Goal: Task Accomplishment & Management: Manage account settings

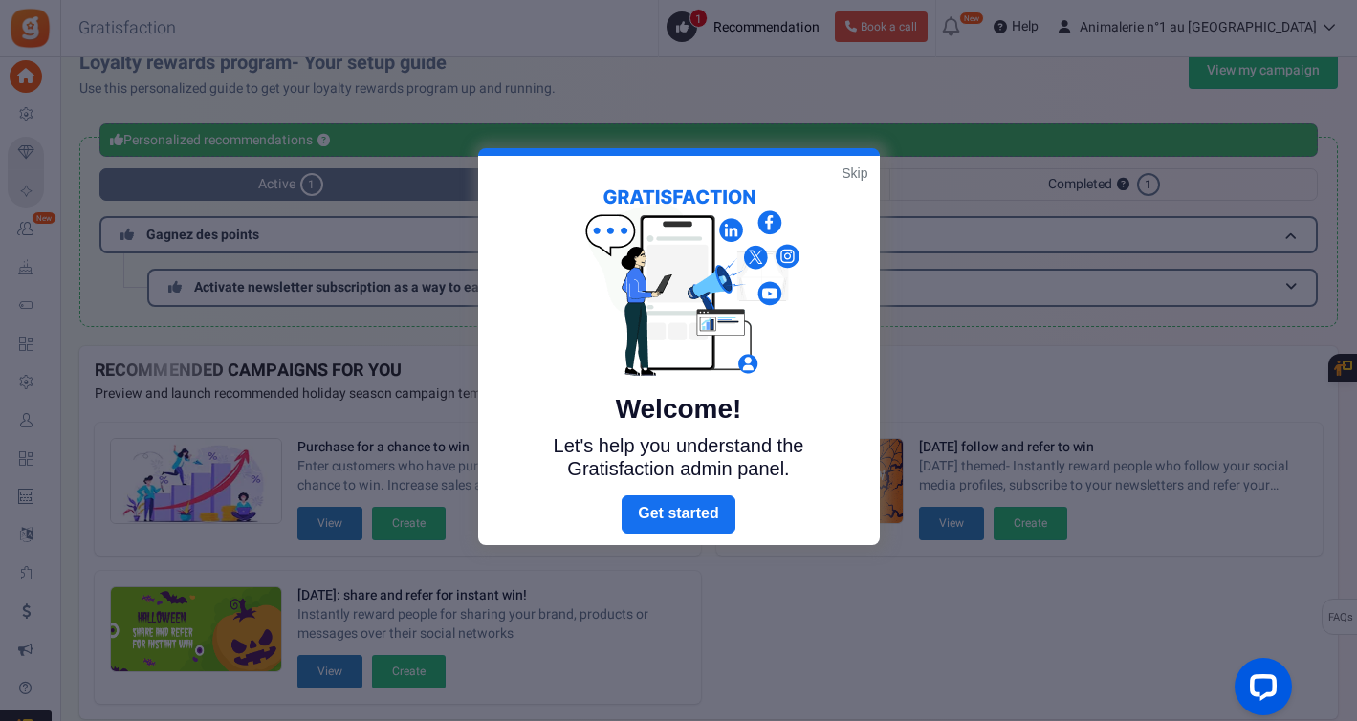
click at [852, 172] on link "Skip" at bounding box center [854, 172] width 26 height 19
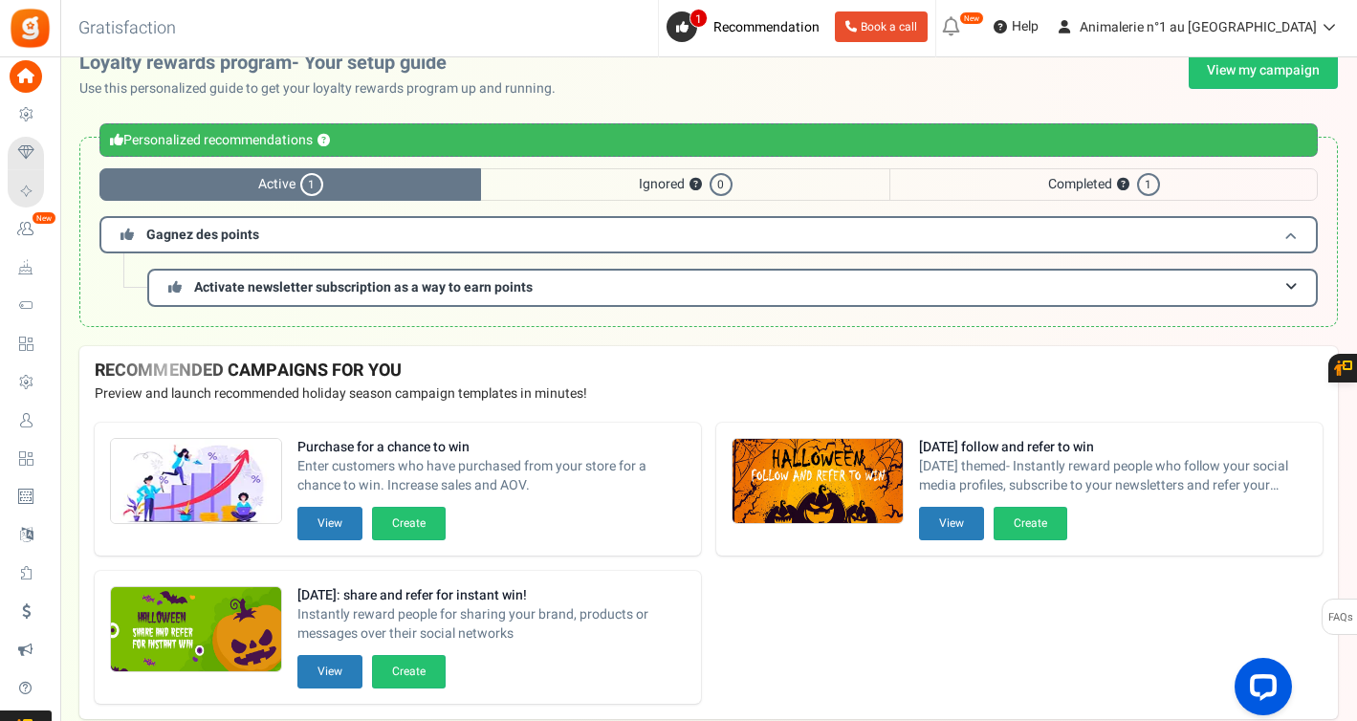
click at [219, 237] on span "Gagnez des points" at bounding box center [202, 235] width 113 height 20
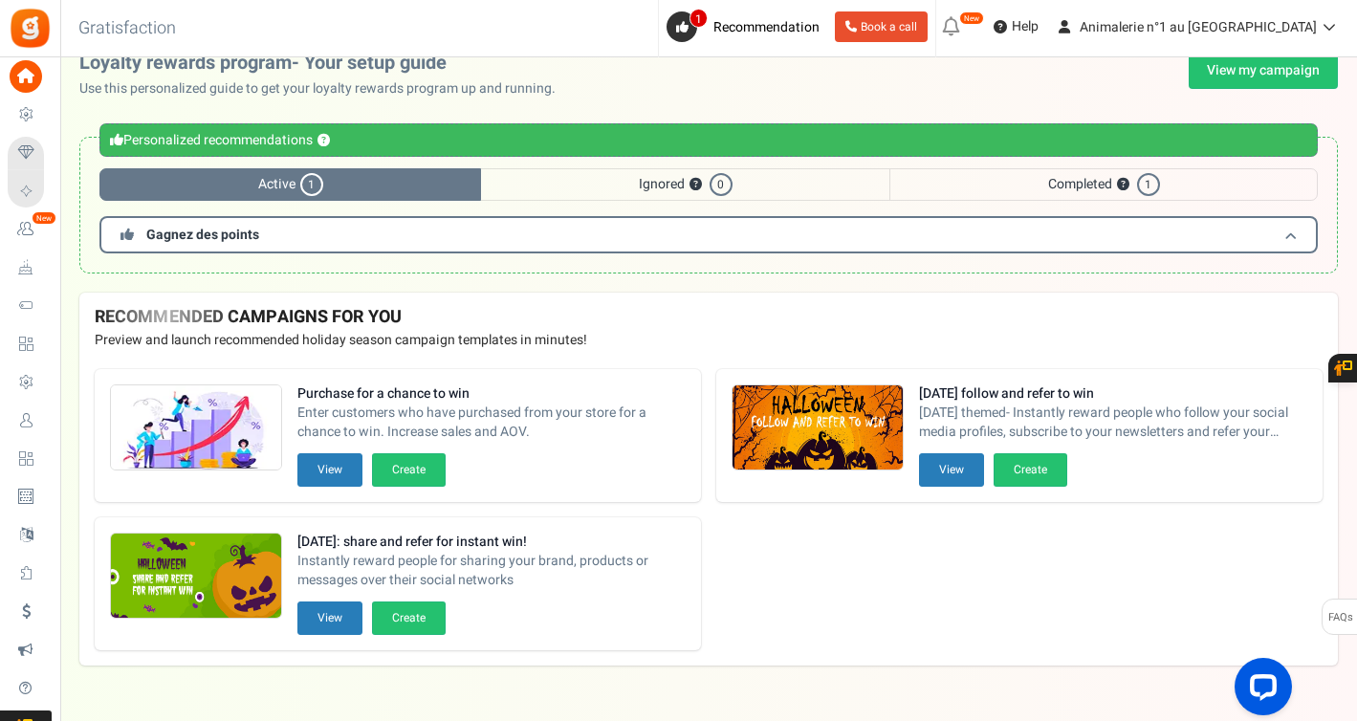
click at [219, 237] on span "Gagnez des points" at bounding box center [202, 235] width 113 height 20
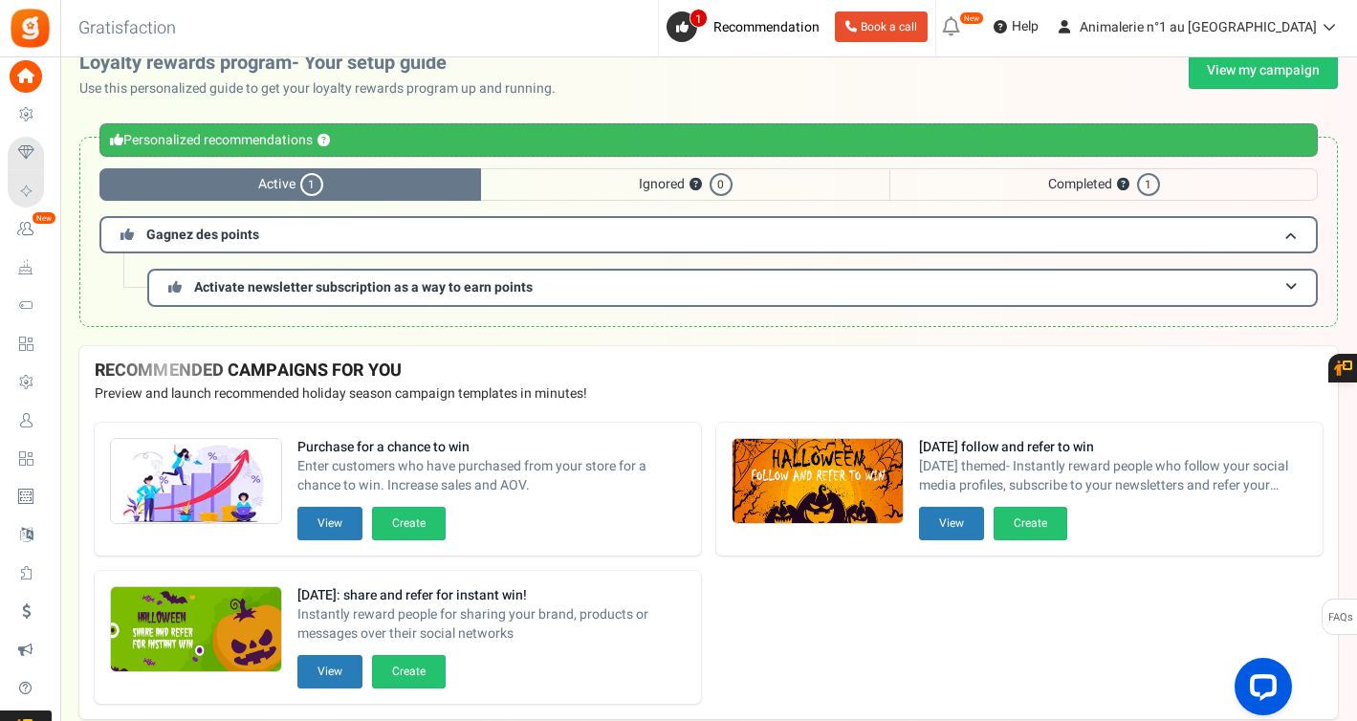
click at [564, 188] on span "Ignored ? 0" at bounding box center [685, 184] width 408 height 33
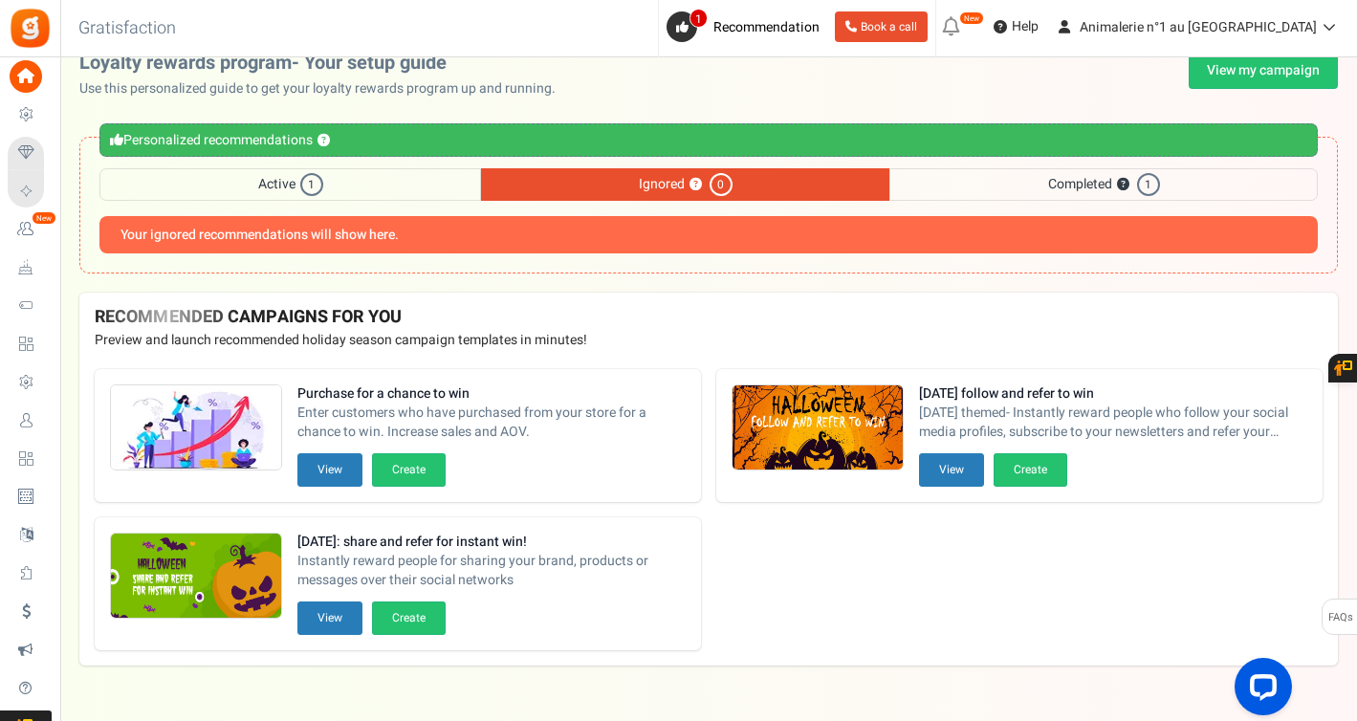
click at [358, 188] on span "Active 1" at bounding box center [289, 184] width 381 height 33
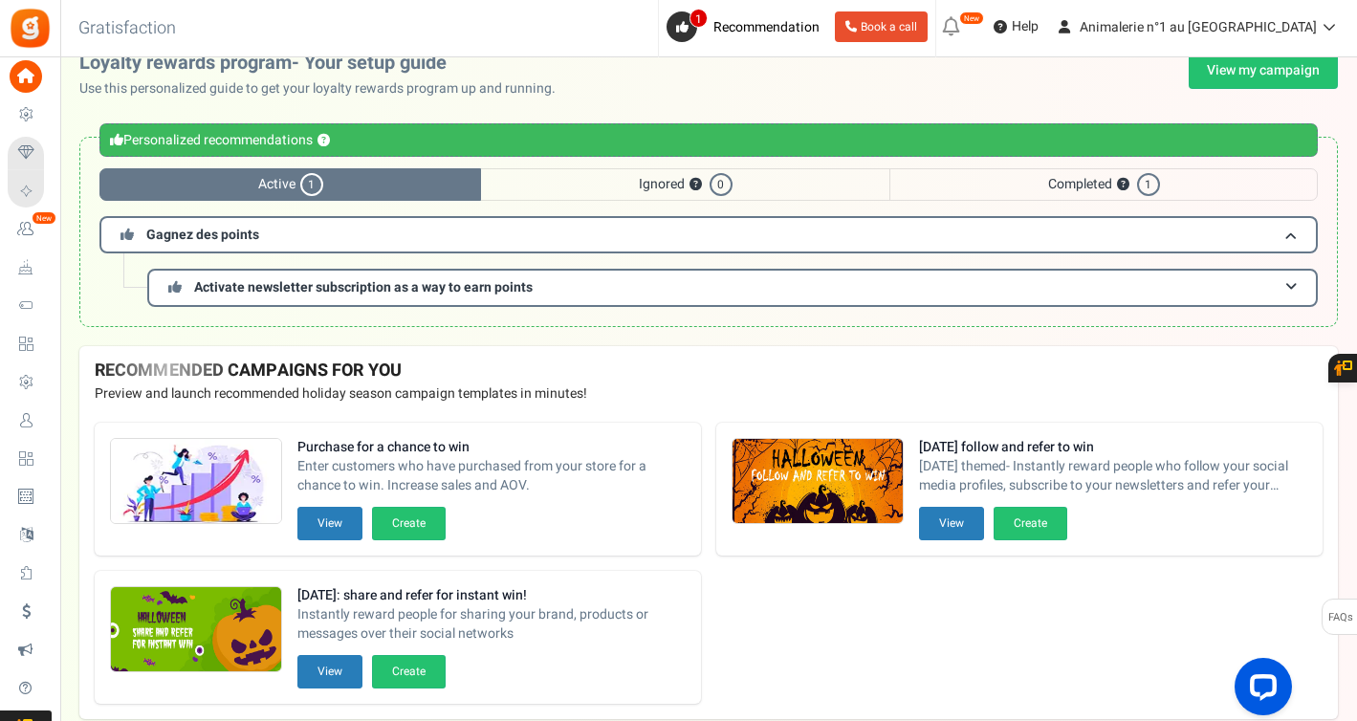
click at [1075, 182] on span "Completed ? 1" at bounding box center [1103, 184] width 428 height 33
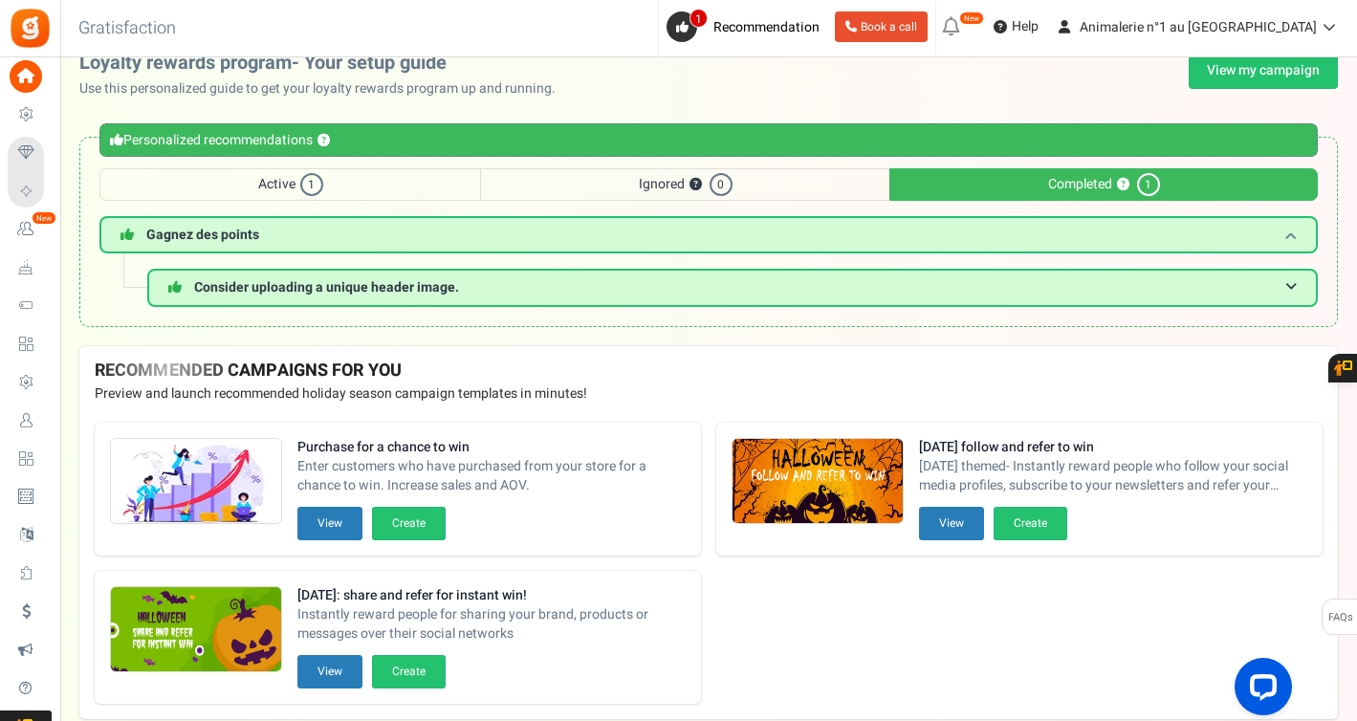
click at [249, 242] on span "Gagnez des points" at bounding box center [202, 235] width 113 height 20
click at [247, 182] on span "Active 1" at bounding box center [289, 184] width 381 height 33
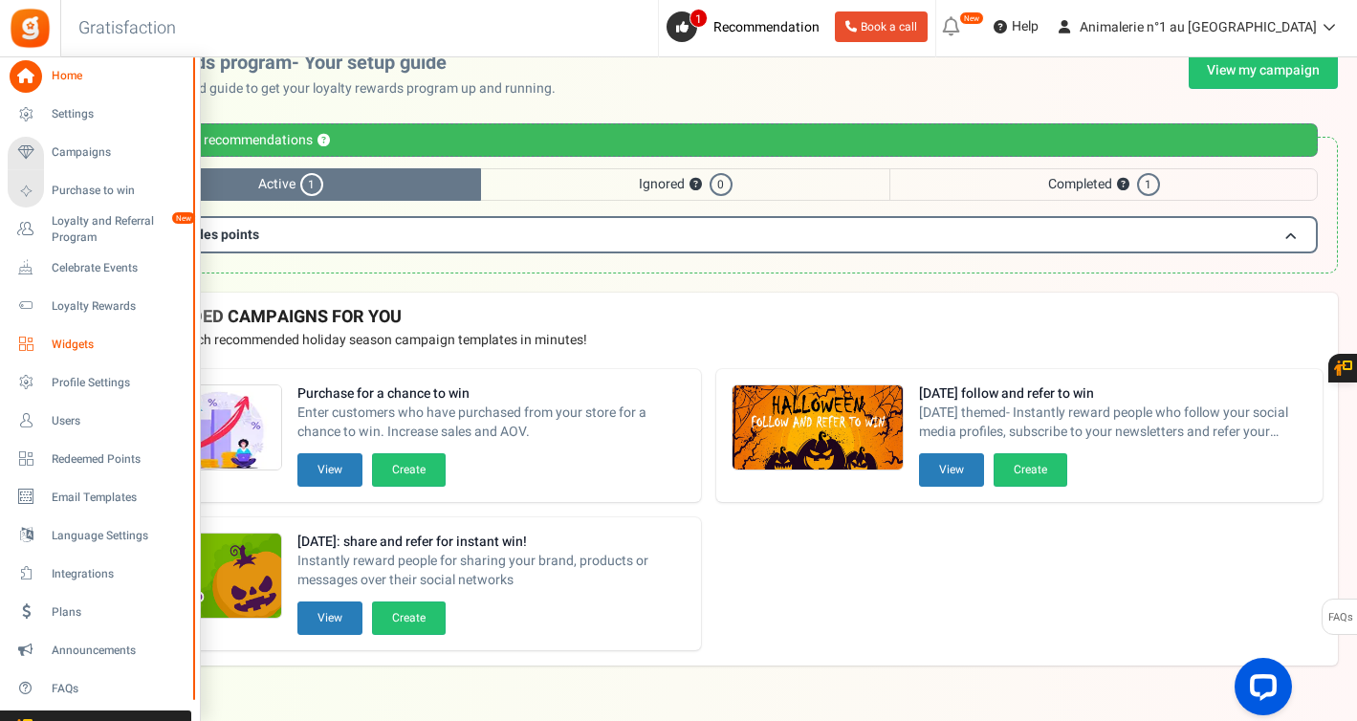
click at [105, 341] on span "Widgets" at bounding box center [119, 345] width 134 height 16
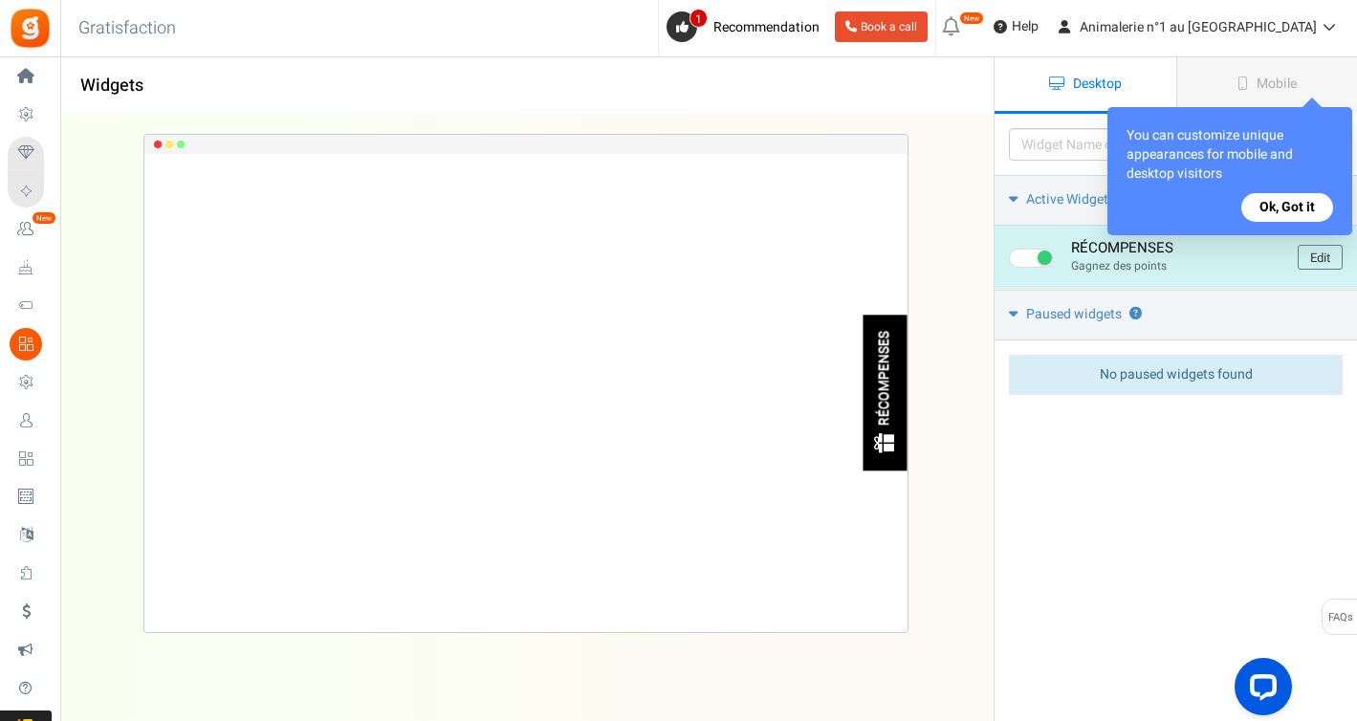
click at [886, 383] on div "RÉCOMPENSES" at bounding box center [885, 378] width 16 height 95
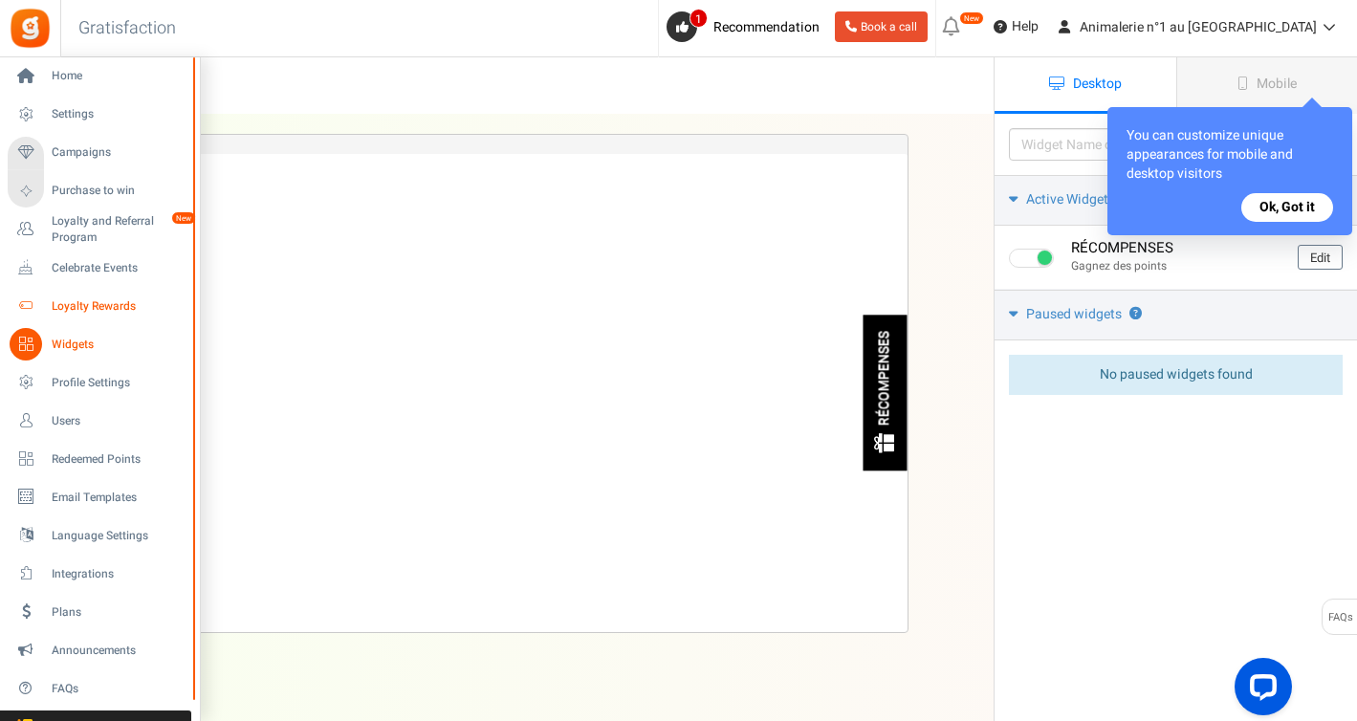
click at [79, 311] on span "Loyalty Rewards" at bounding box center [119, 306] width 134 height 16
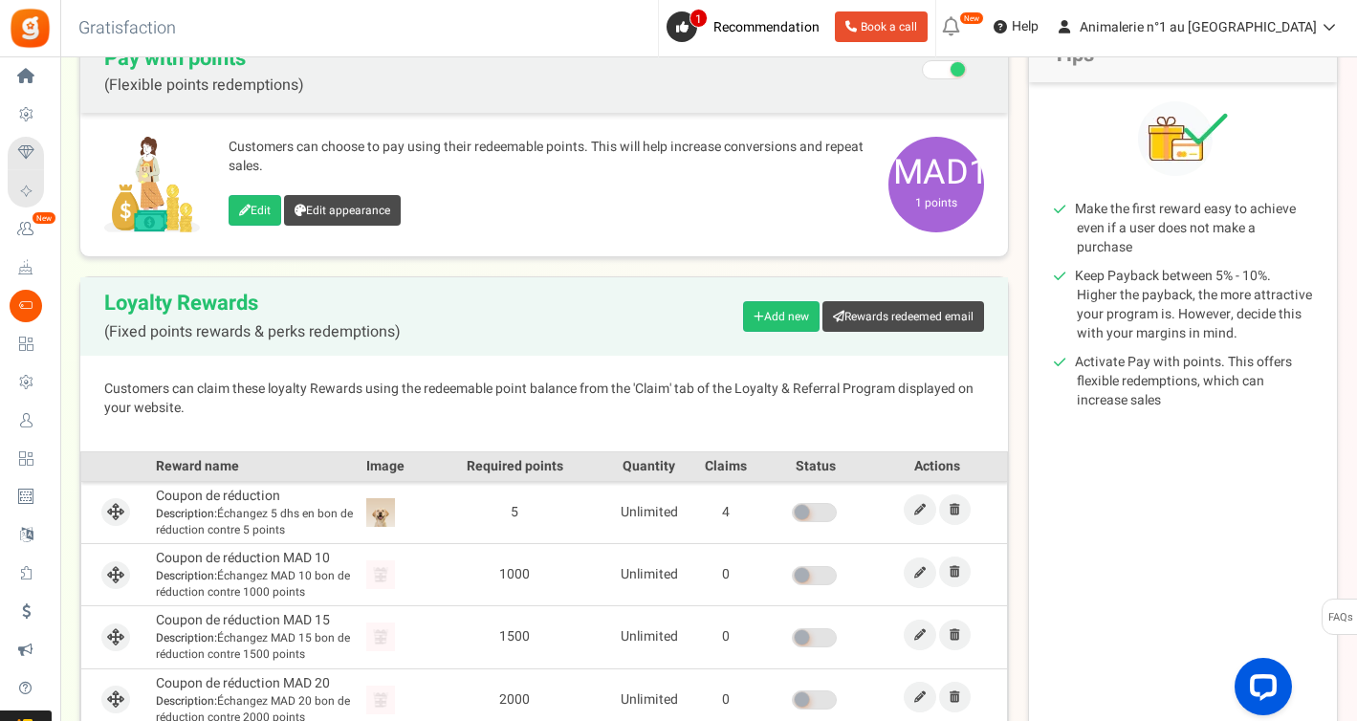
scroll to position [221, 0]
click at [264, 215] on link "Edit" at bounding box center [255, 211] width 53 height 31
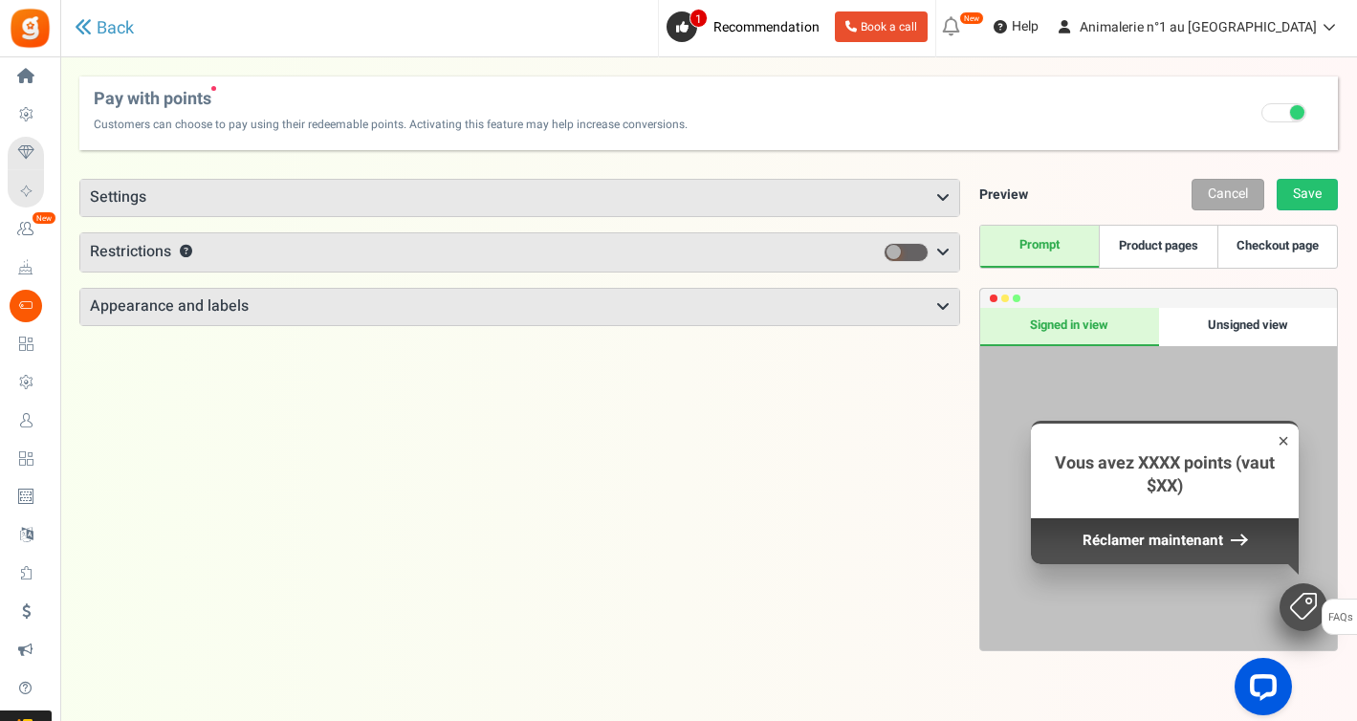
click at [939, 190] on icon at bounding box center [942, 197] width 13 height 15
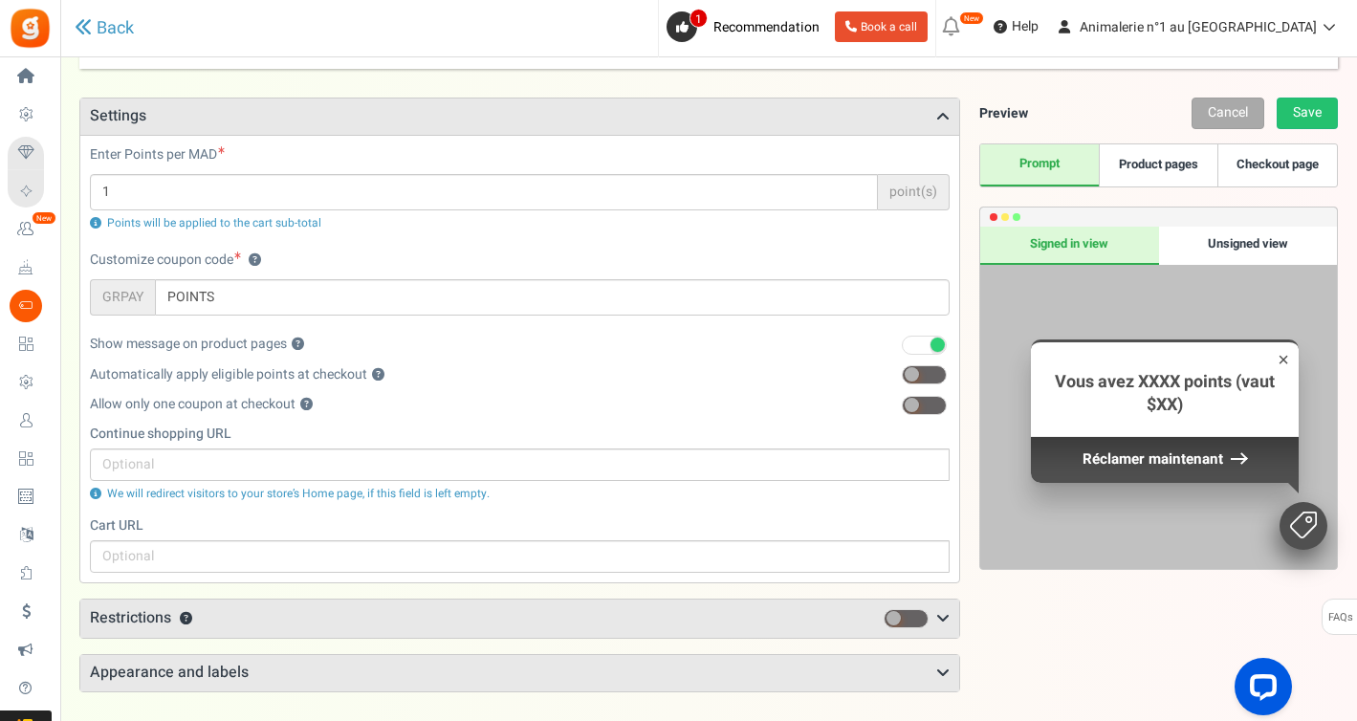
scroll to position [85, 0]
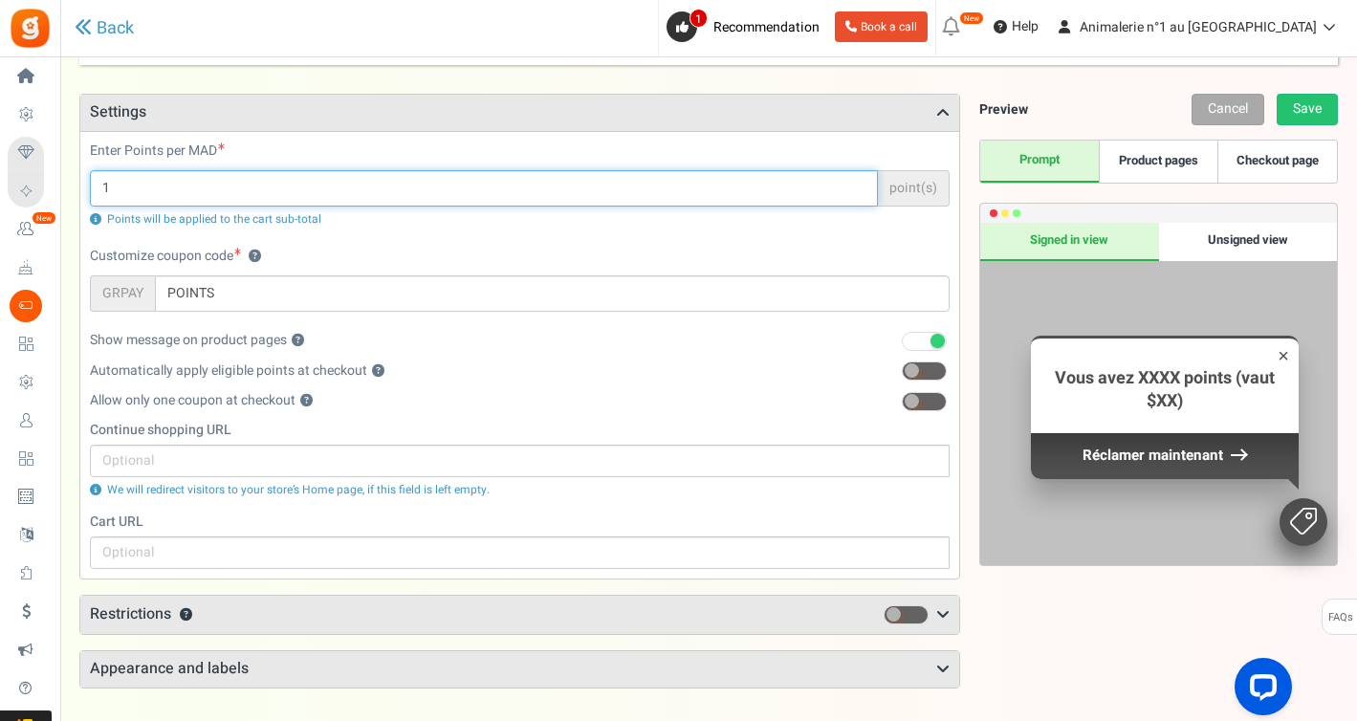
click at [362, 181] on input "1" at bounding box center [484, 188] width 788 height 36
type input "2"
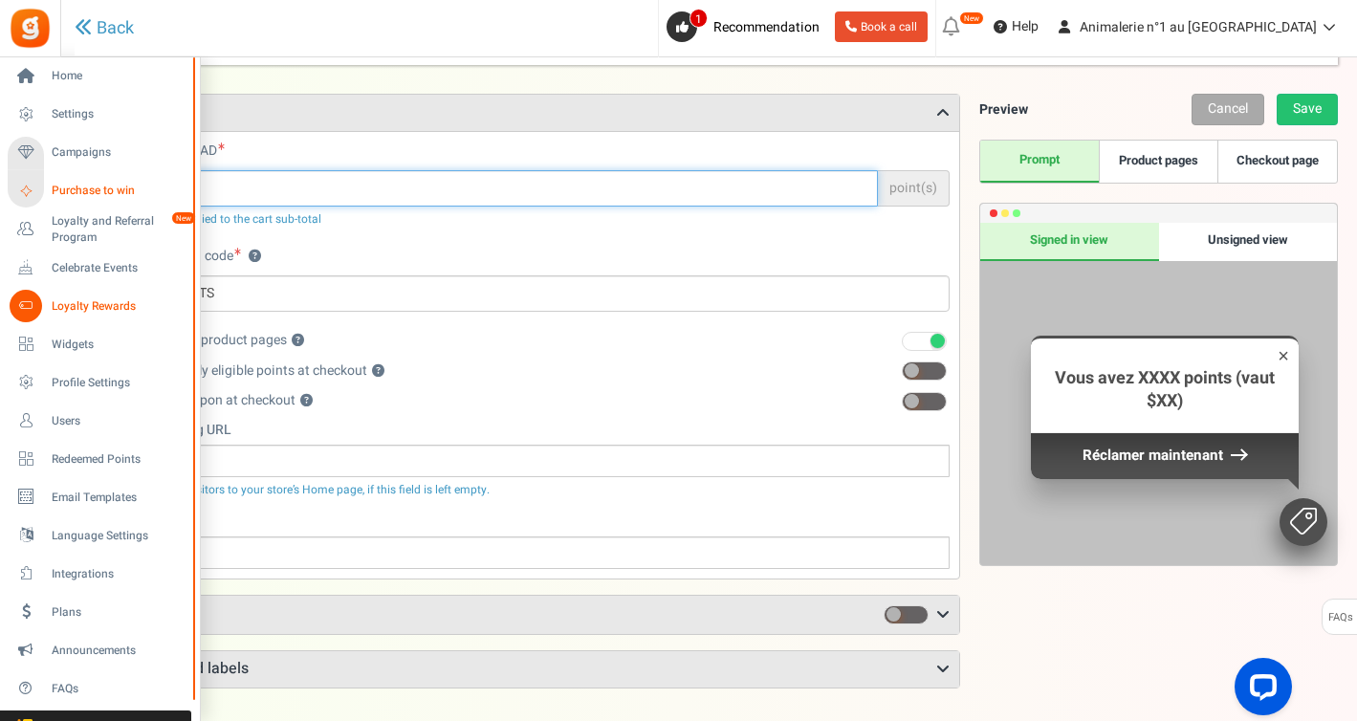
type input "1"
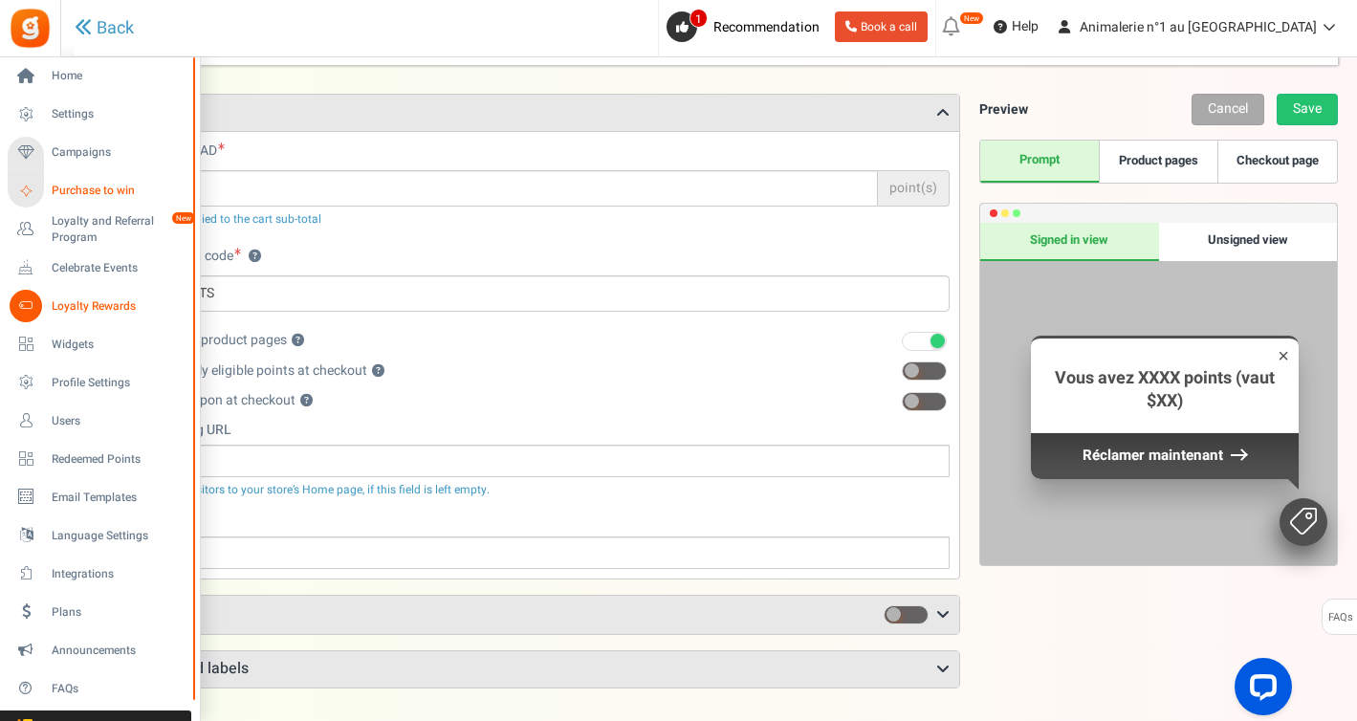
click at [68, 199] on link "Purchase to win" at bounding box center [100, 191] width 184 height 33
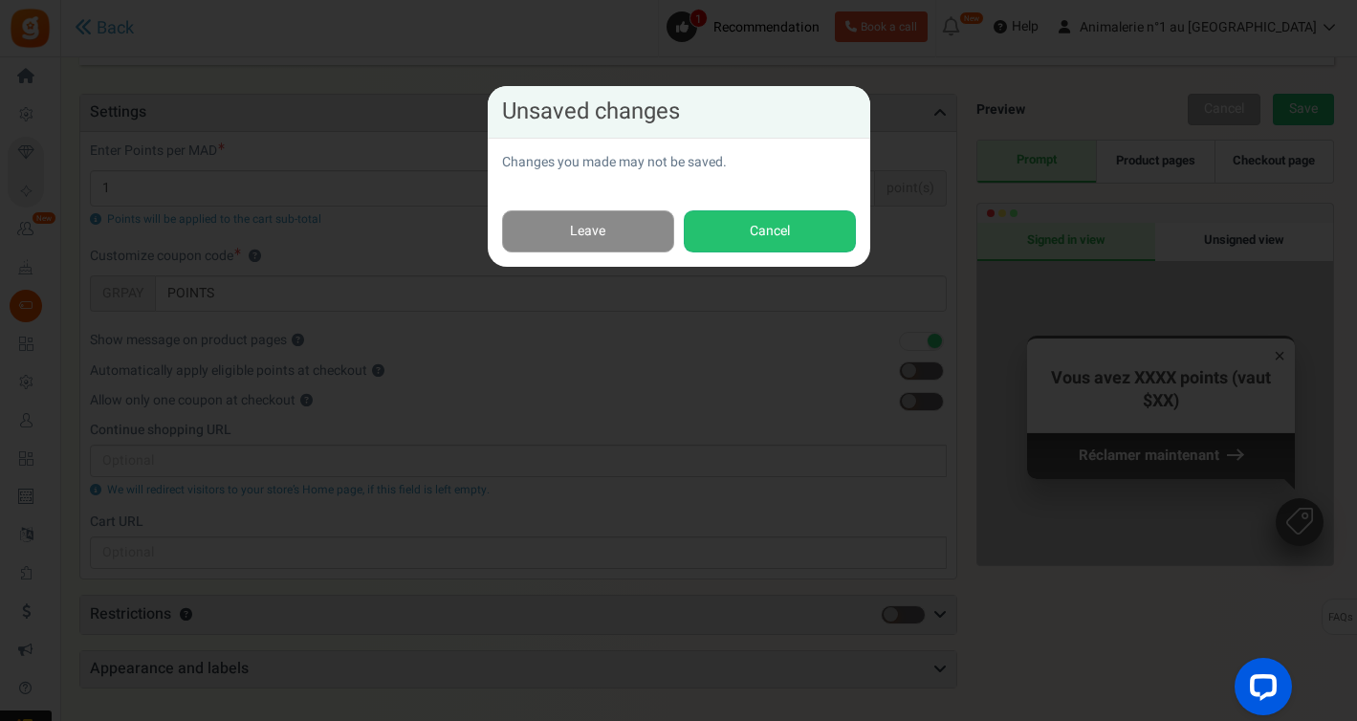
click at [590, 229] on link "Leave" at bounding box center [588, 231] width 172 height 43
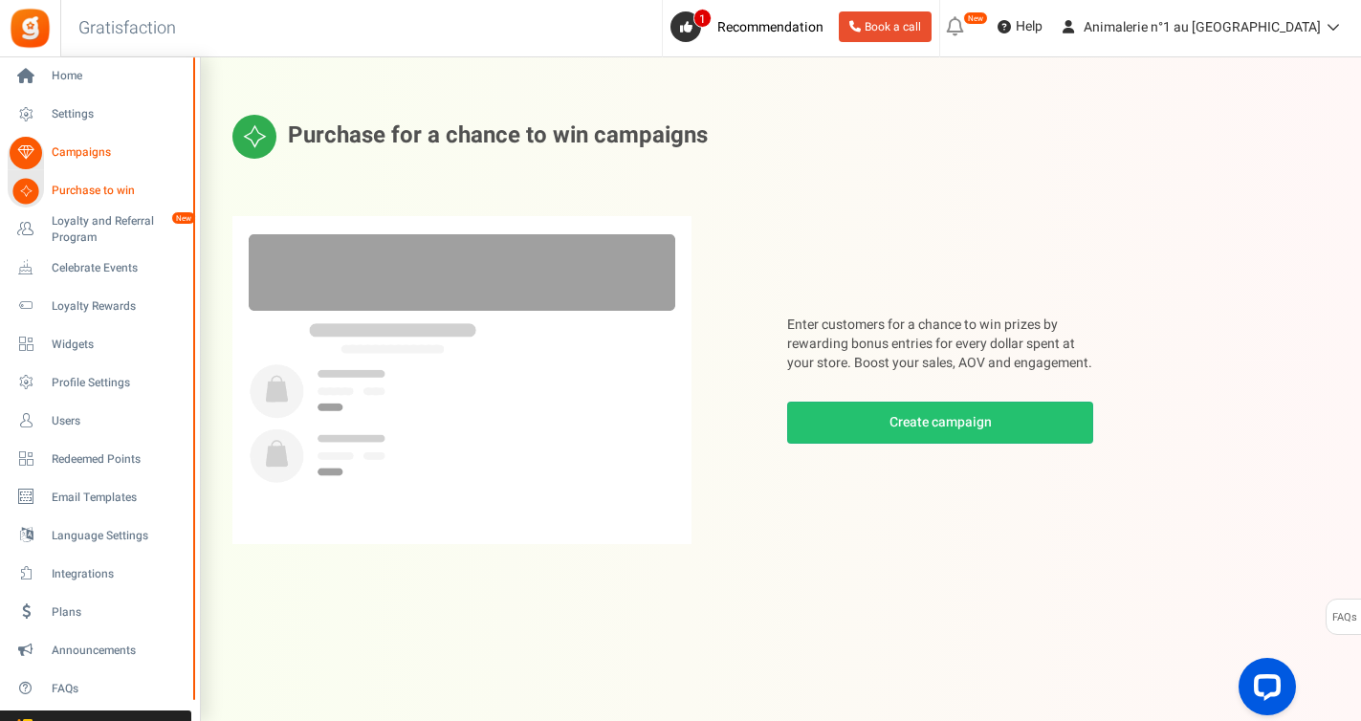
click at [103, 157] on span "Campaigns" at bounding box center [119, 152] width 134 height 16
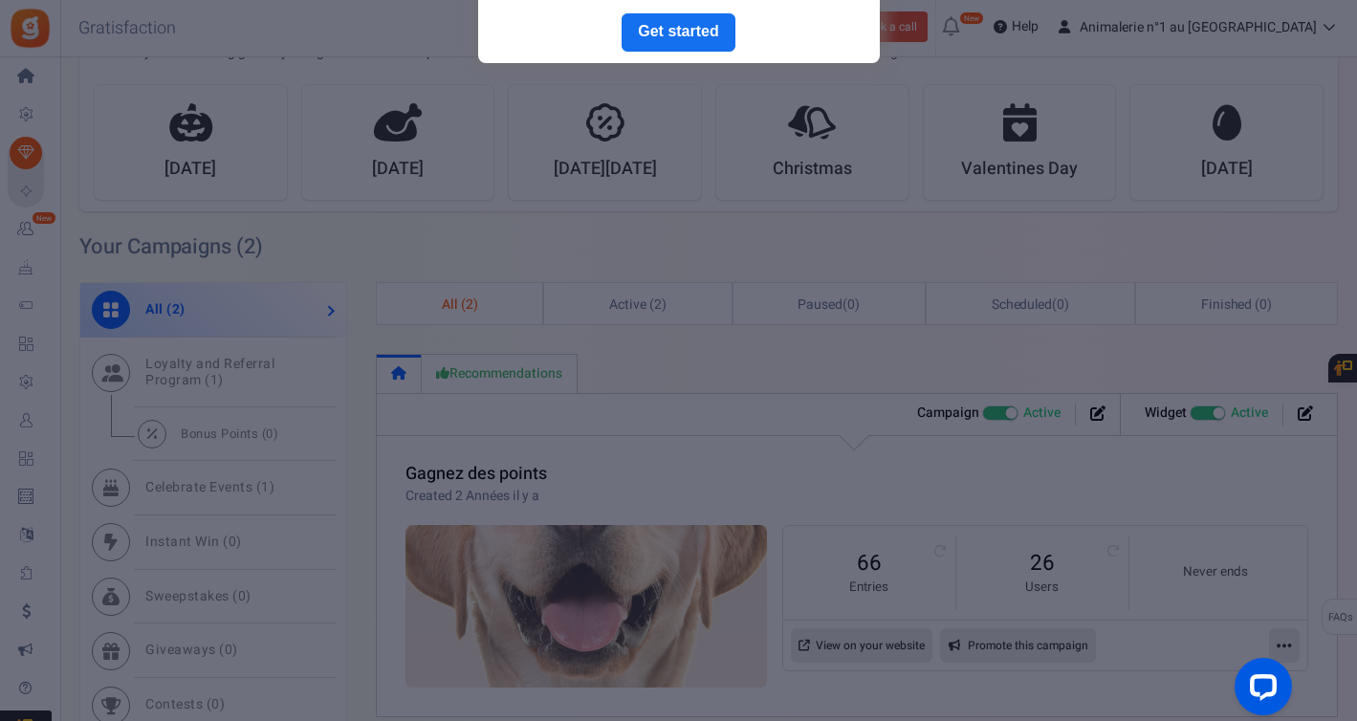
scroll to position [706, 0]
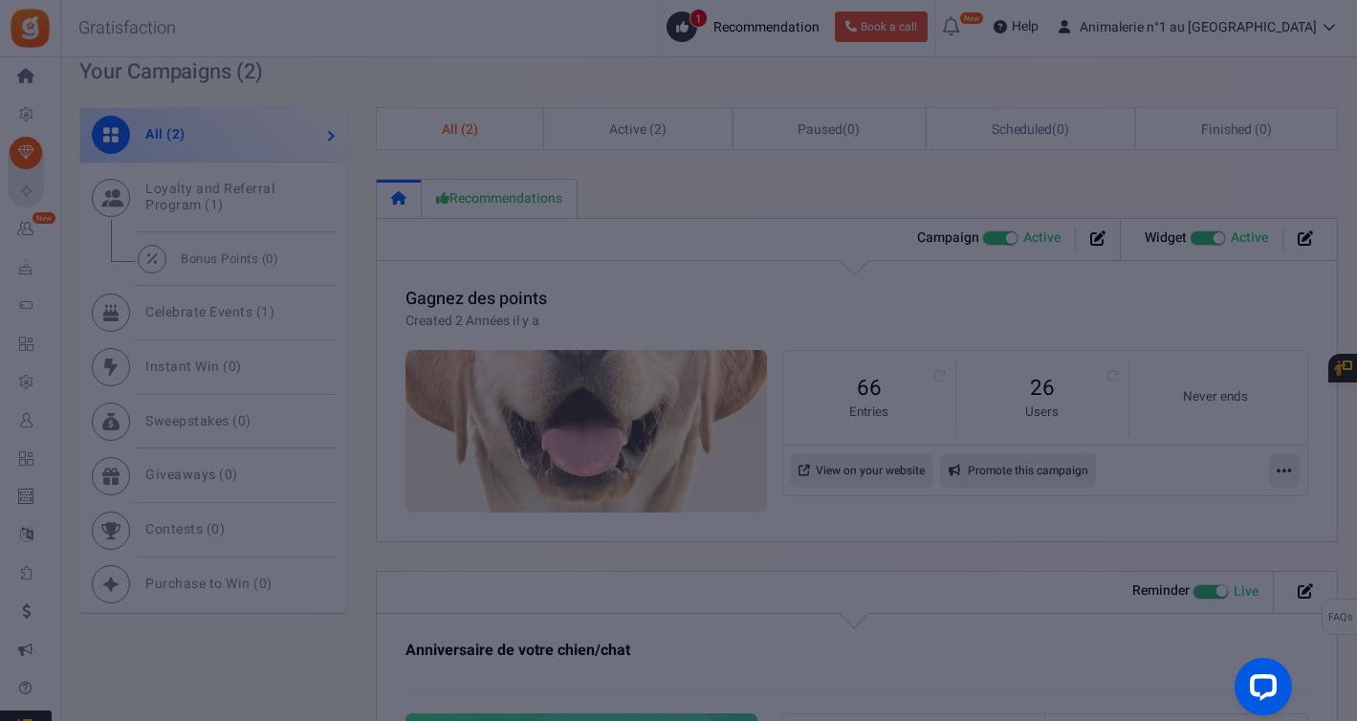
click at [759, 552] on div at bounding box center [678, 360] width 1357 height 721
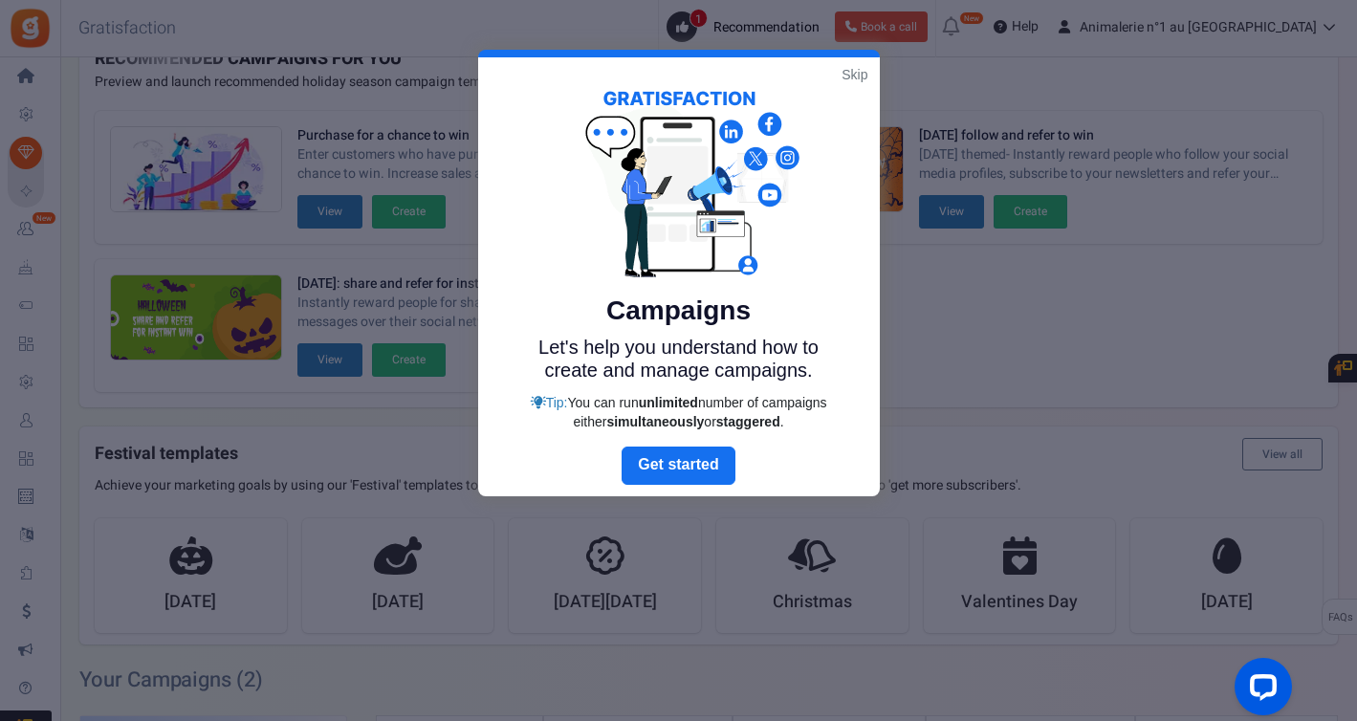
scroll to position [74, 0]
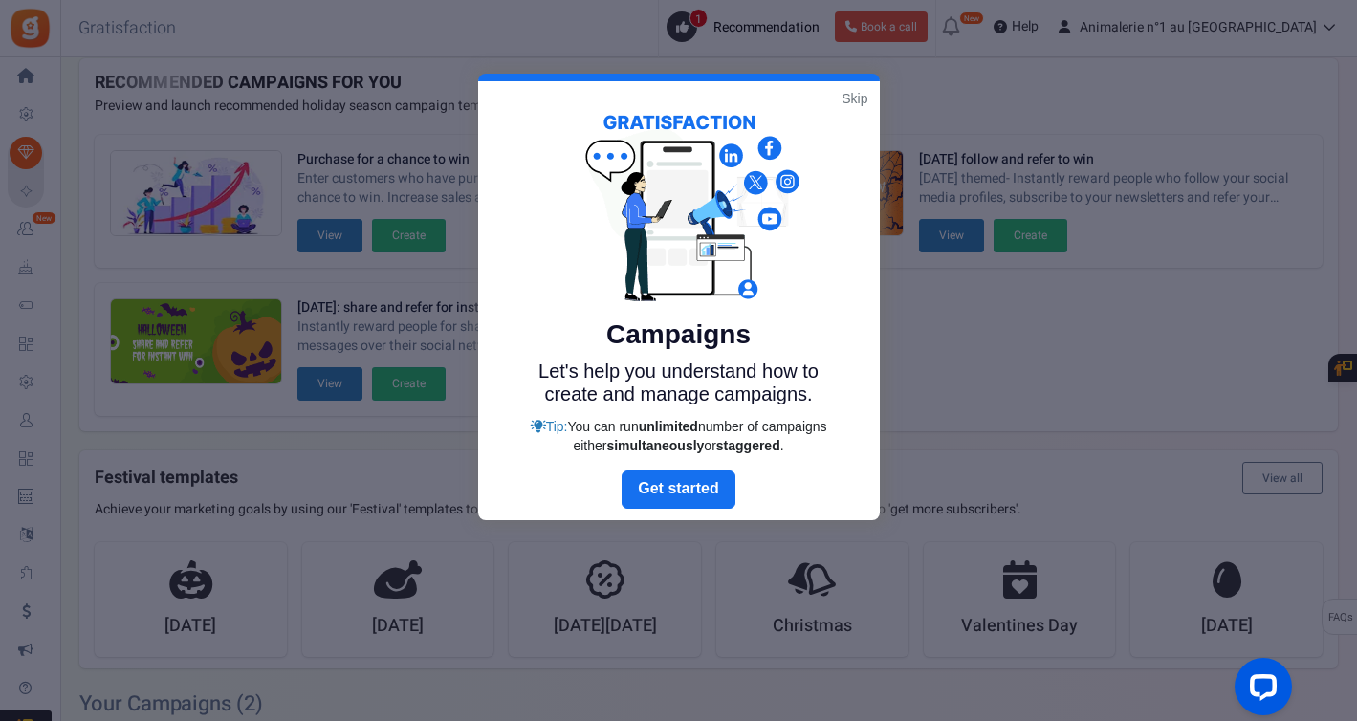
click at [853, 100] on link "Skip" at bounding box center [854, 98] width 26 height 19
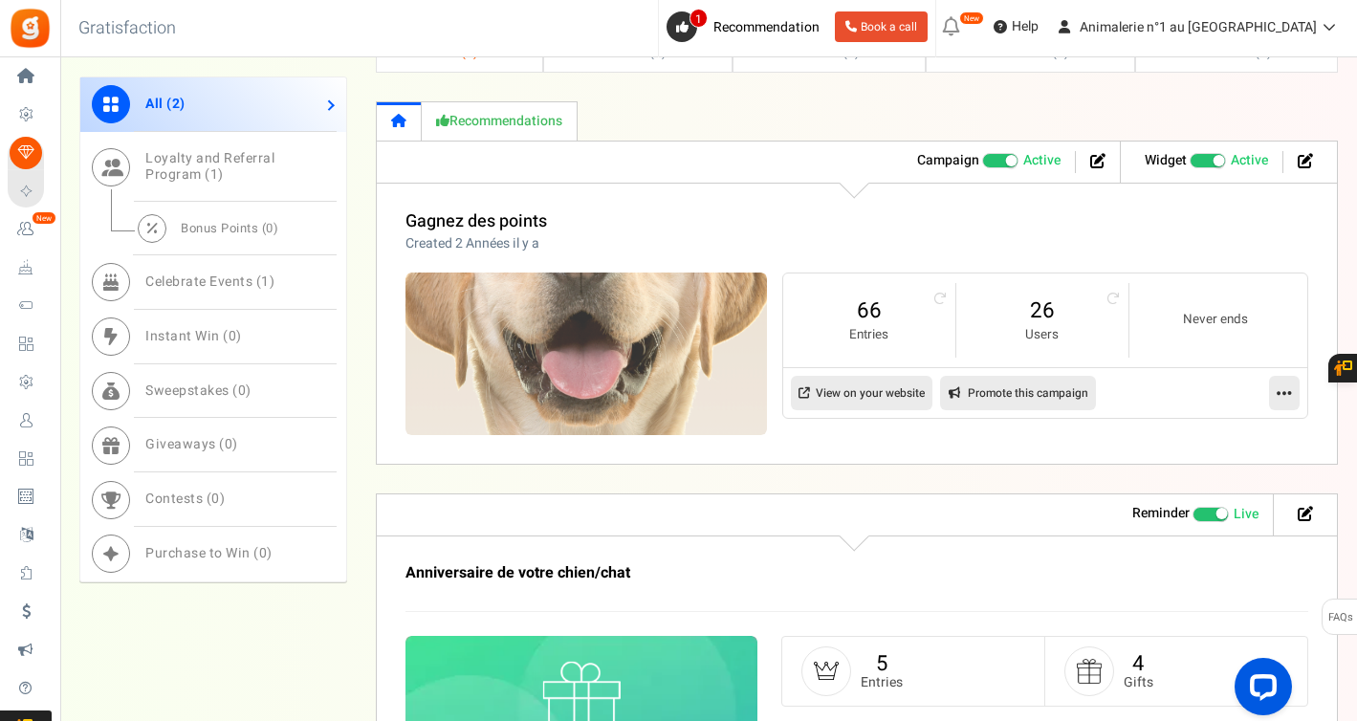
scroll to position [782, 0]
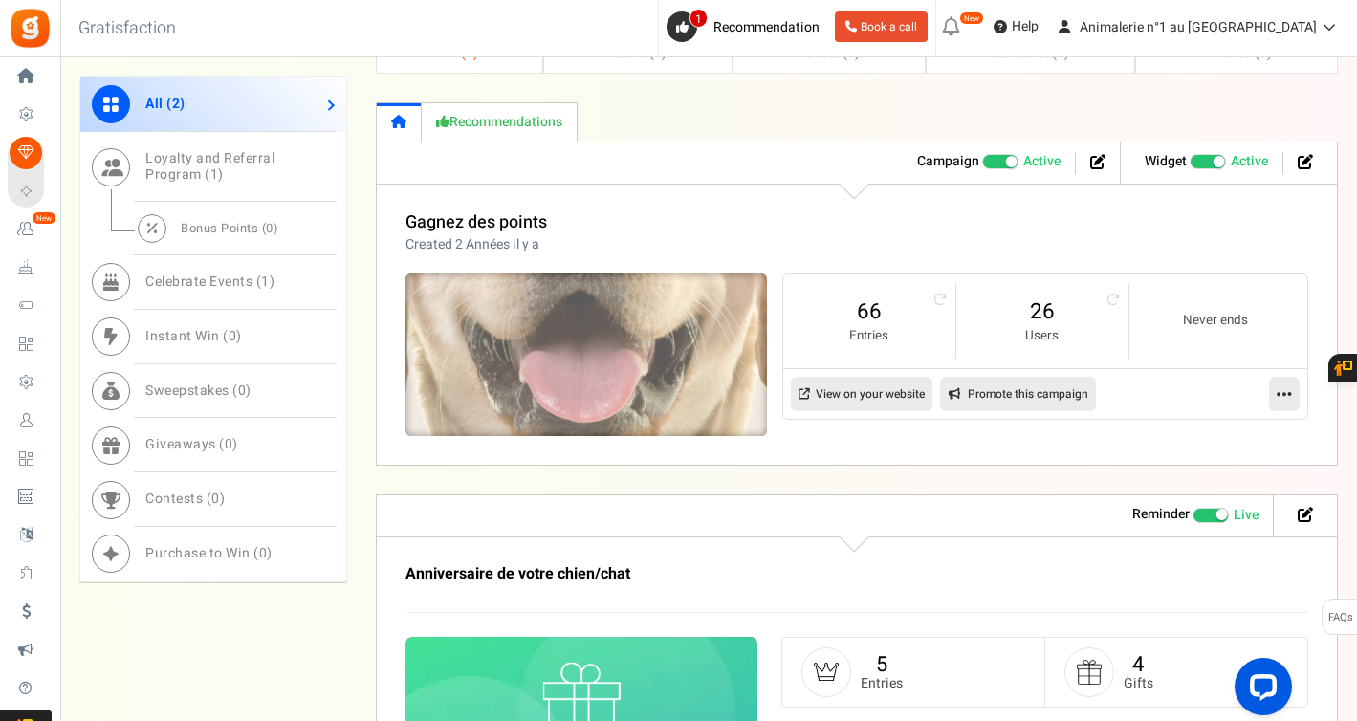
click at [510, 366] on img at bounding box center [586, 355] width 541 height 244
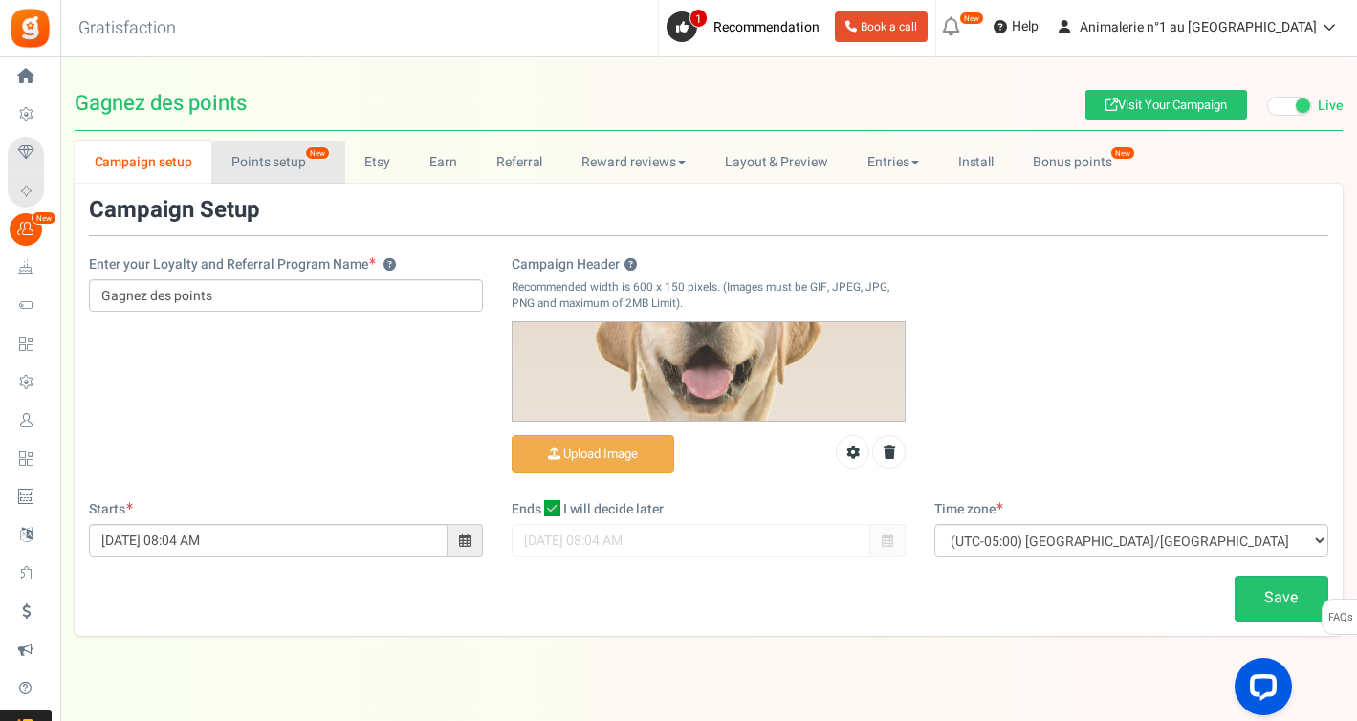
click at [265, 167] on link "Points setup New" at bounding box center [277, 162] width 133 height 43
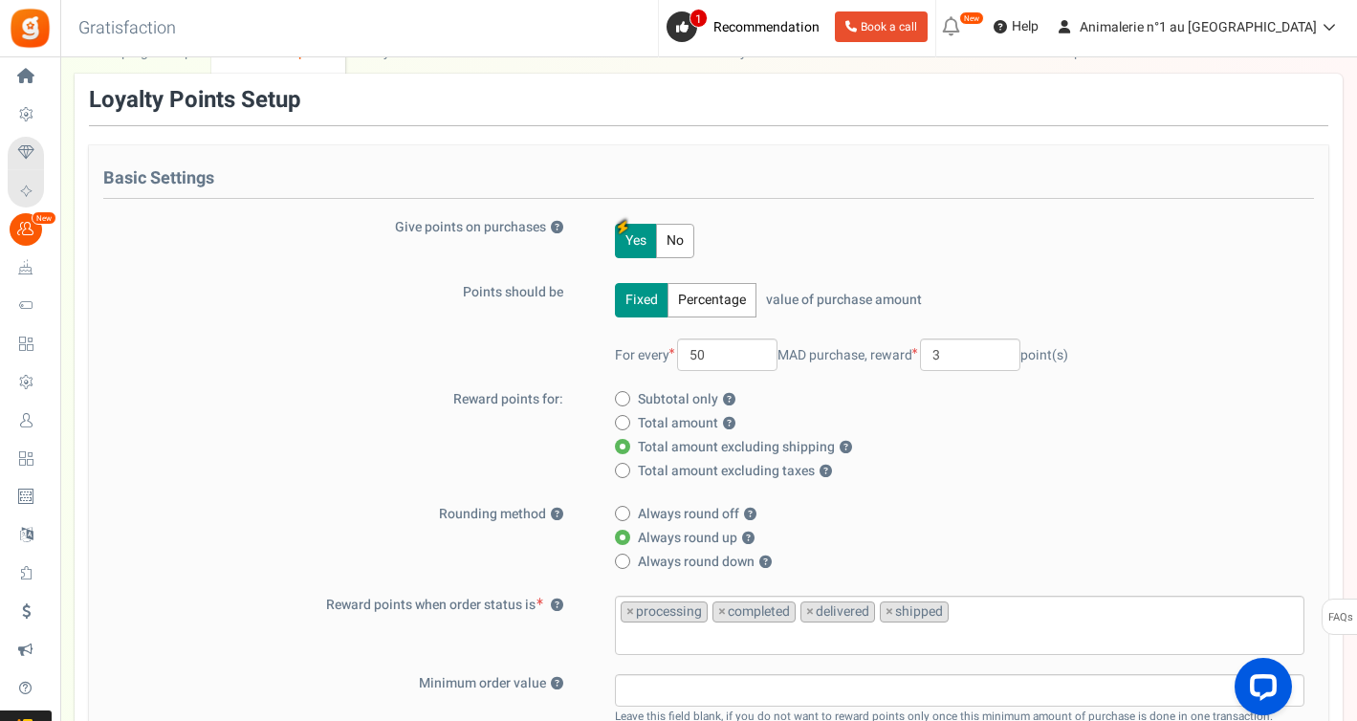
scroll to position [114, 0]
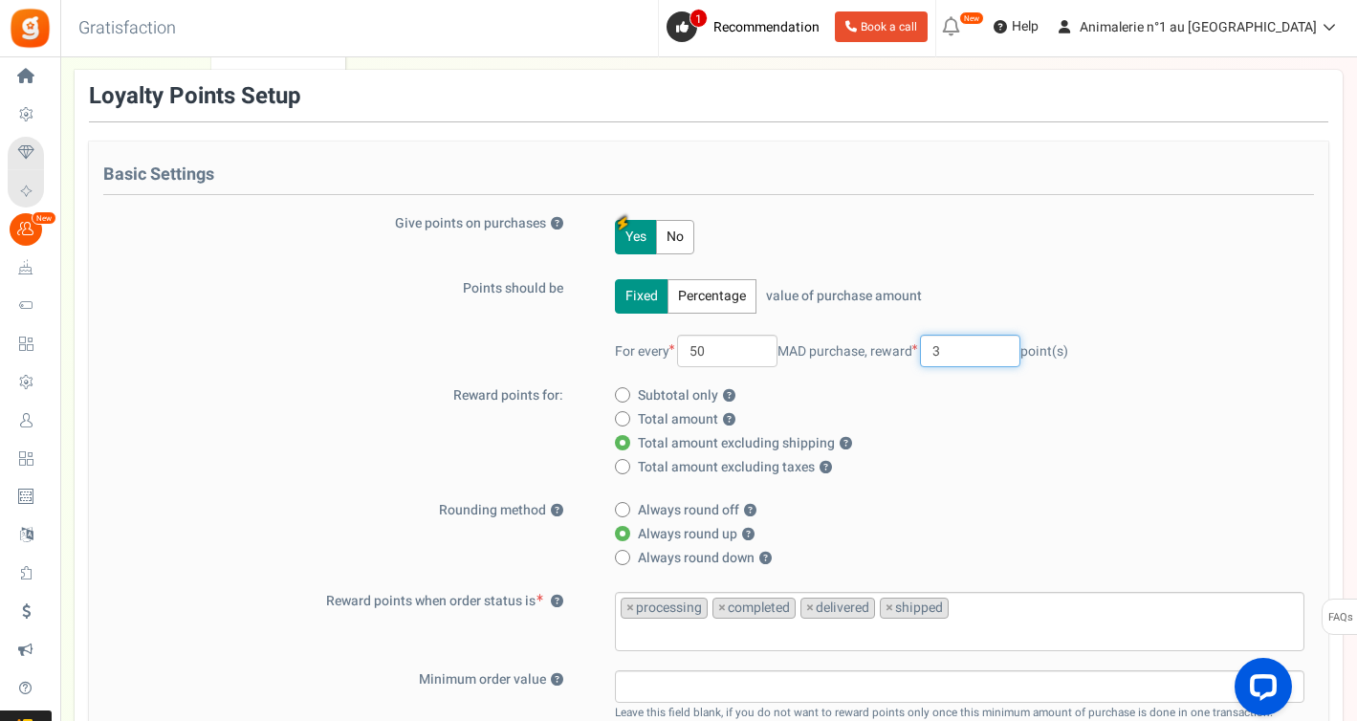
drag, startPoint x: 964, startPoint y: 353, endPoint x: 921, endPoint y: 351, distance: 43.1
click at [922, 352] on span "reward 3 point(s)" at bounding box center [969, 351] width 198 height 20
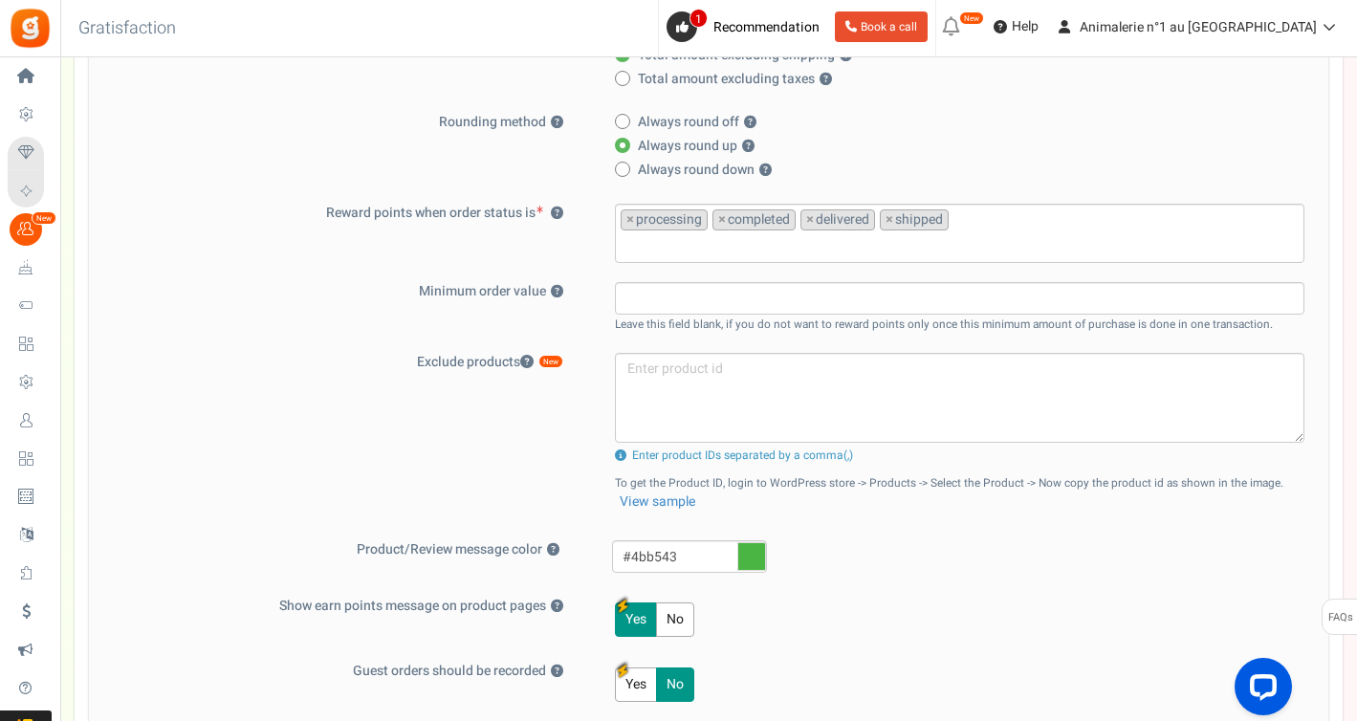
scroll to position [487, 0]
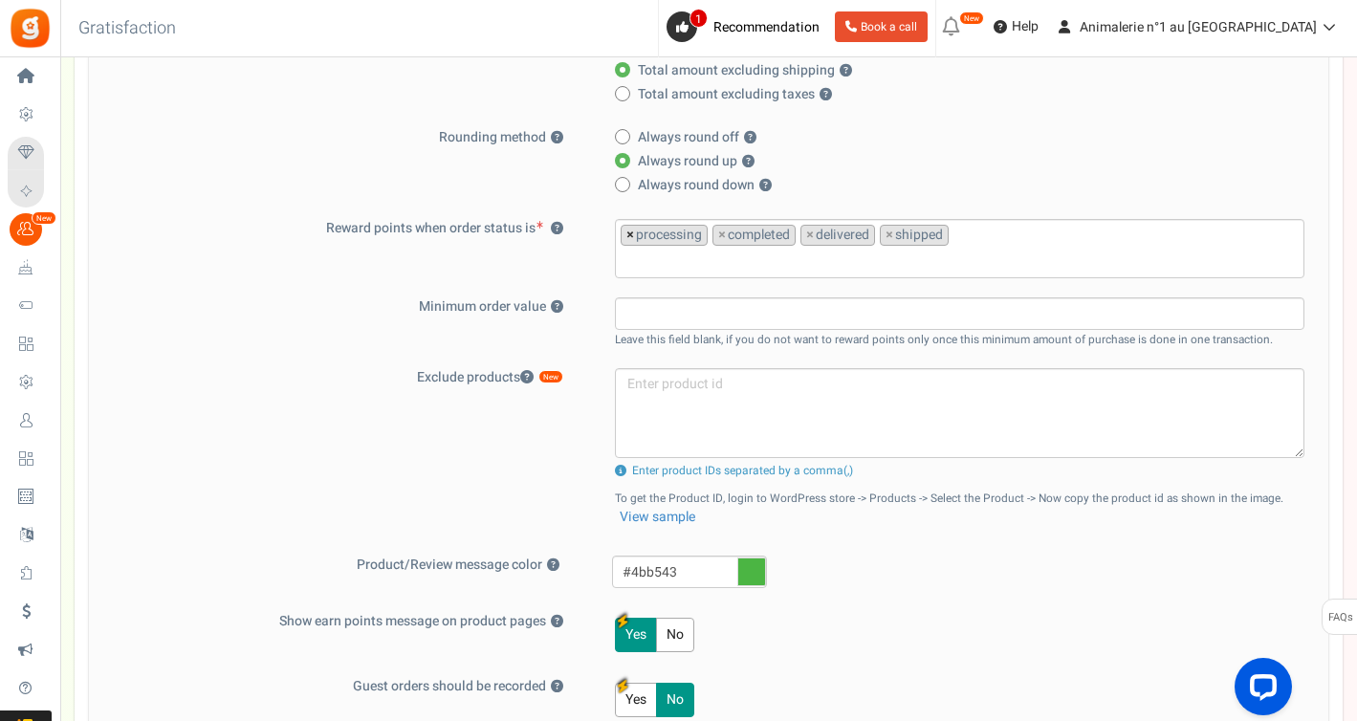
type input "2.5"
click at [630, 235] on span "×" at bounding box center [630, 235] width 8 height 19
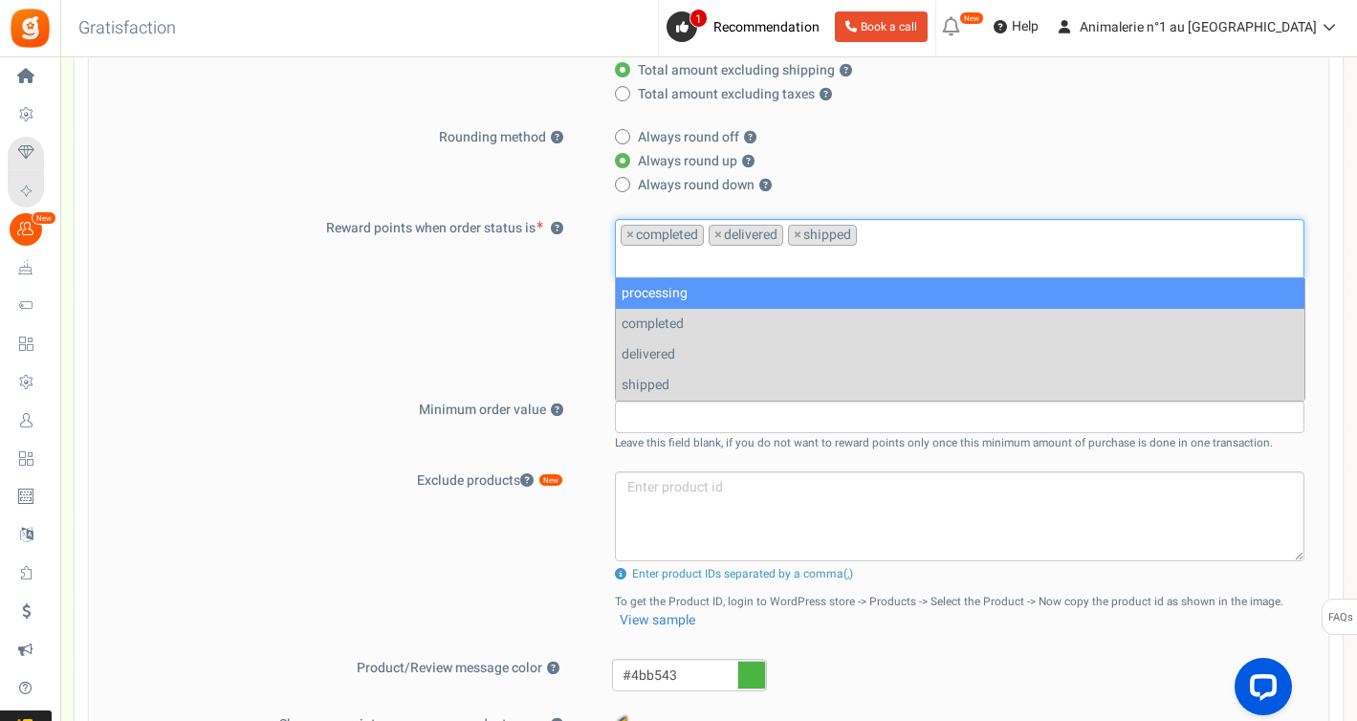
select select "processing"
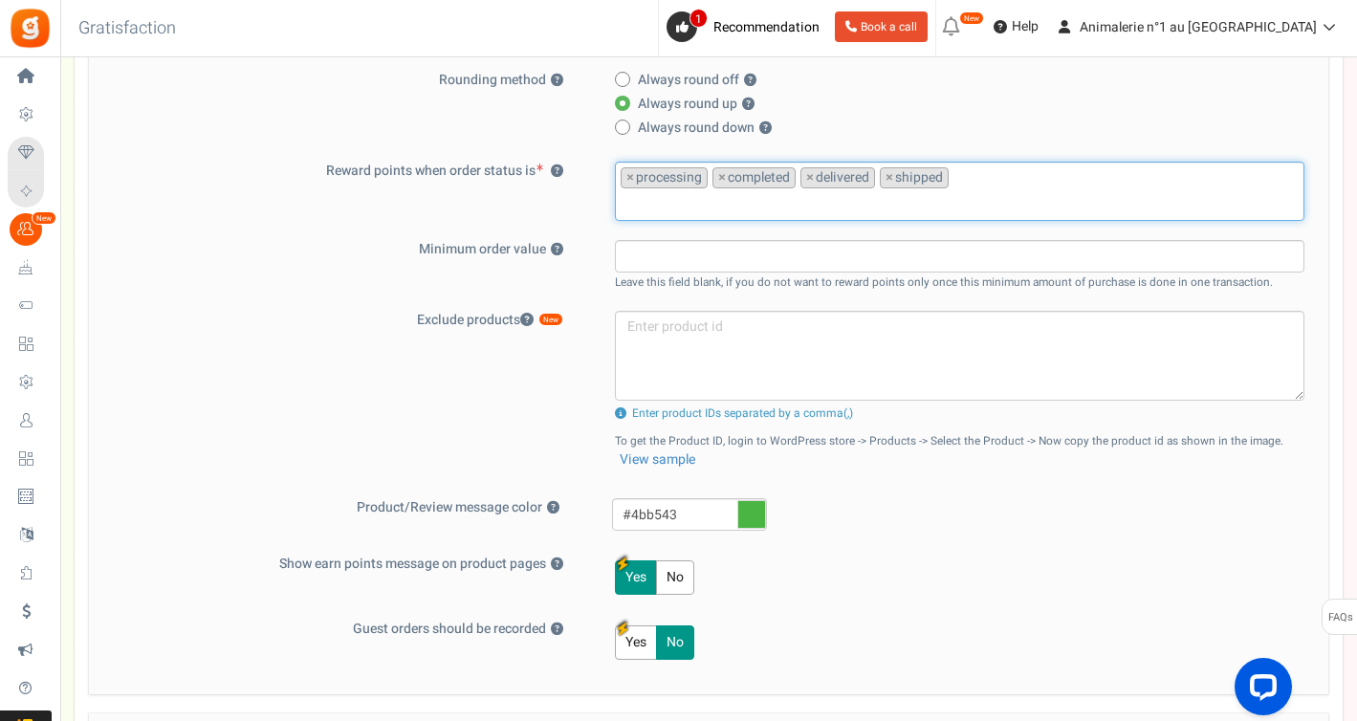
scroll to position [542, 0]
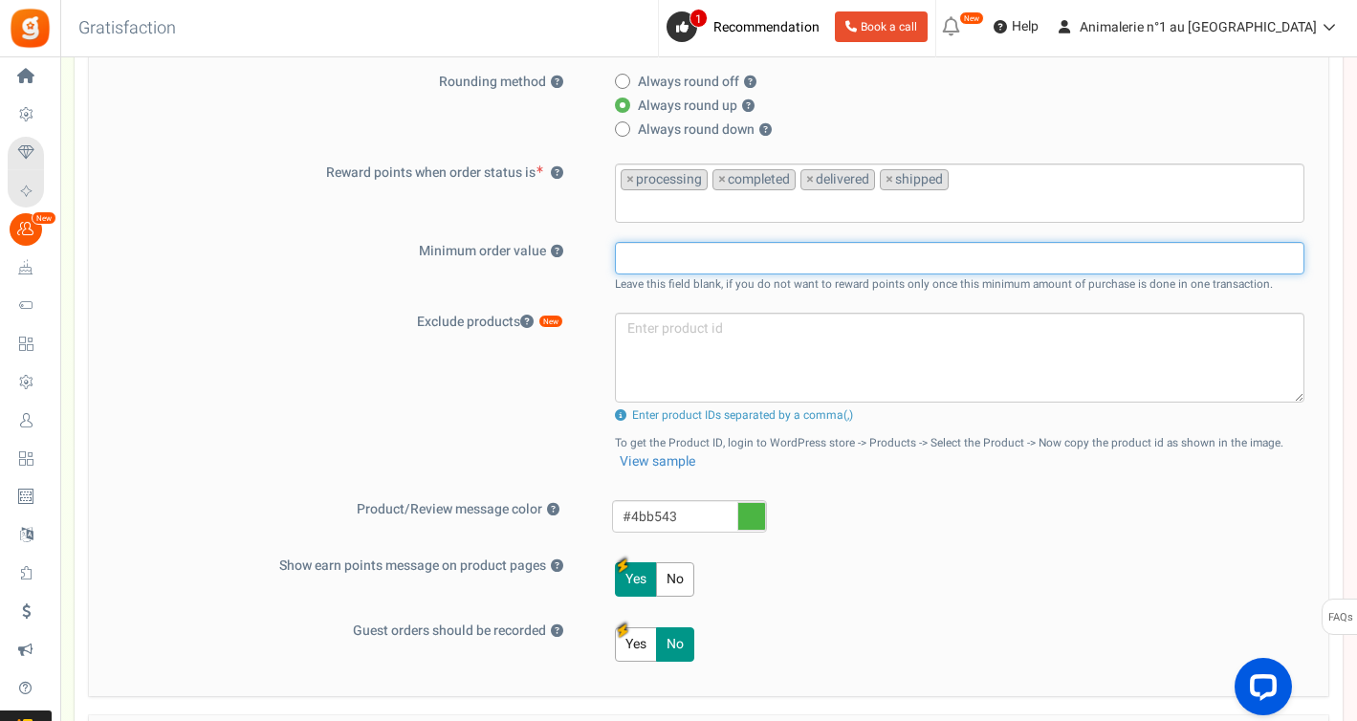
click at [660, 257] on input "text" at bounding box center [960, 258] width 690 height 33
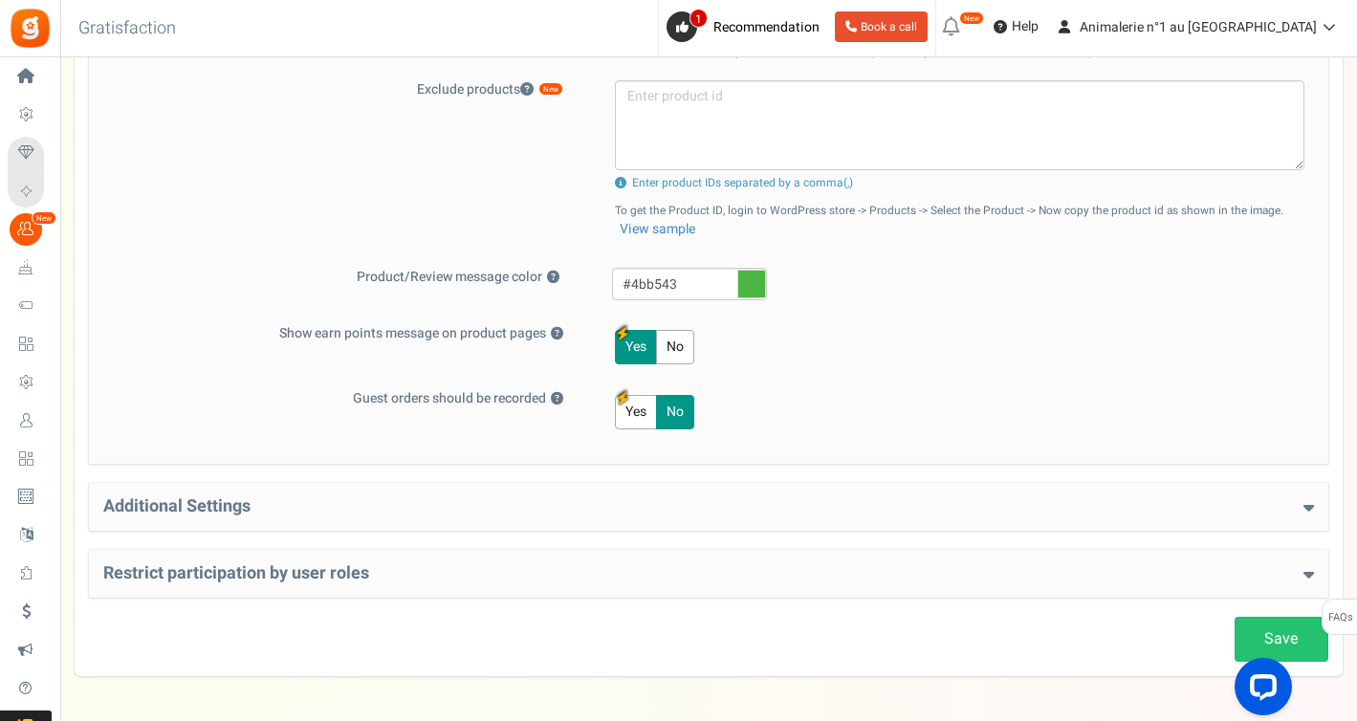
scroll to position [845, 0]
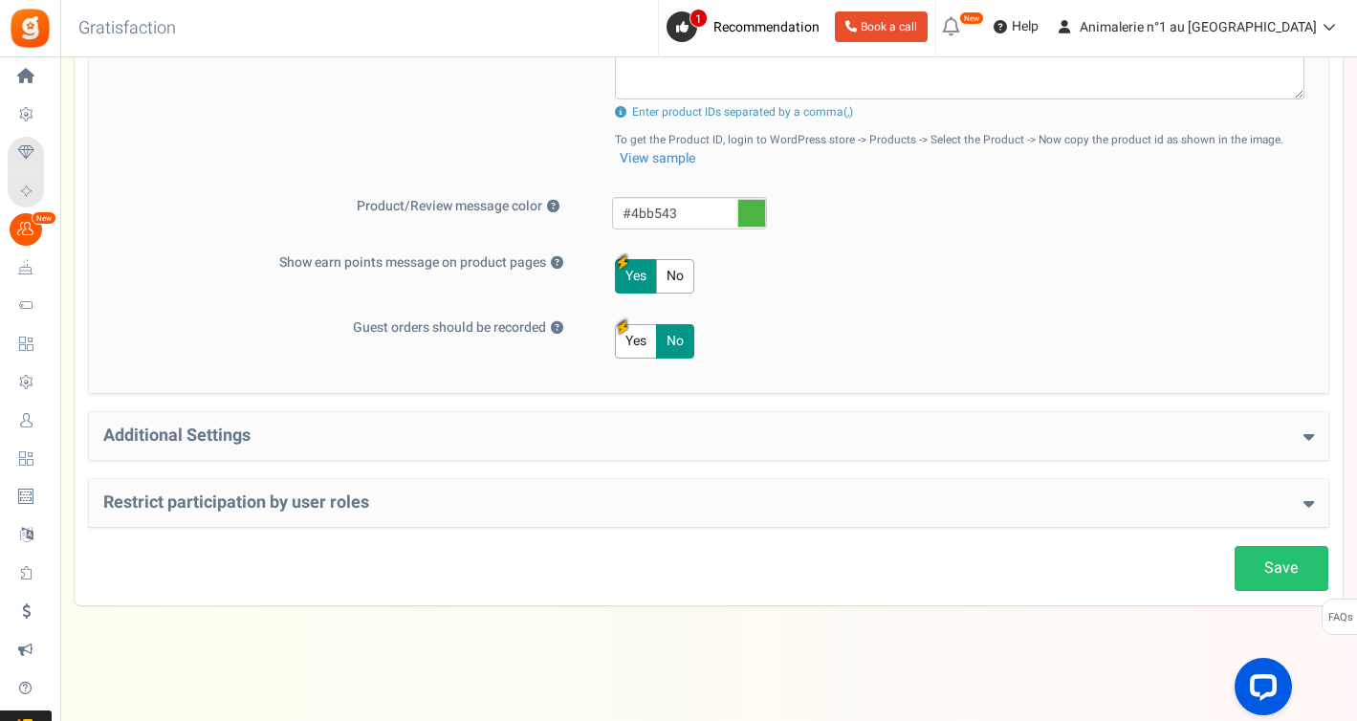
click at [600, 432] on h4 "Additional Settings" at bounding box center [708, 435] width 1210 height 19
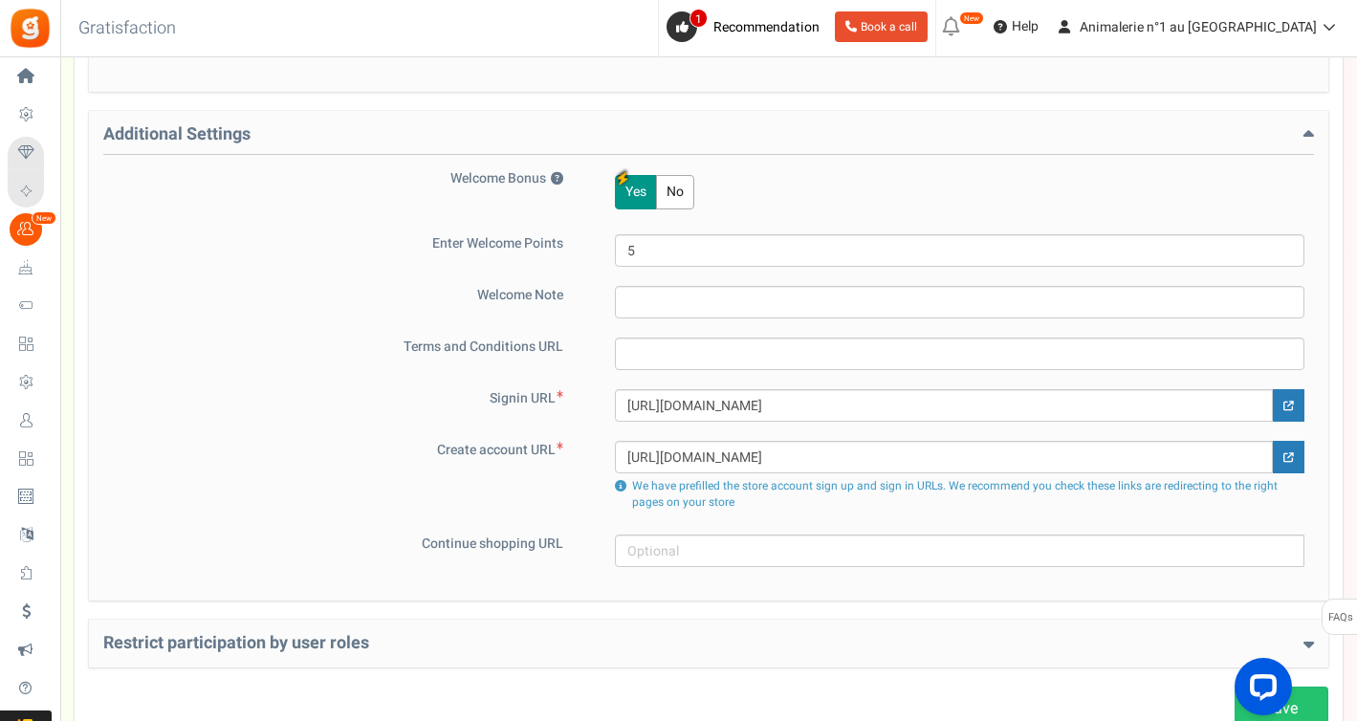
scroll to position [1150, 0]
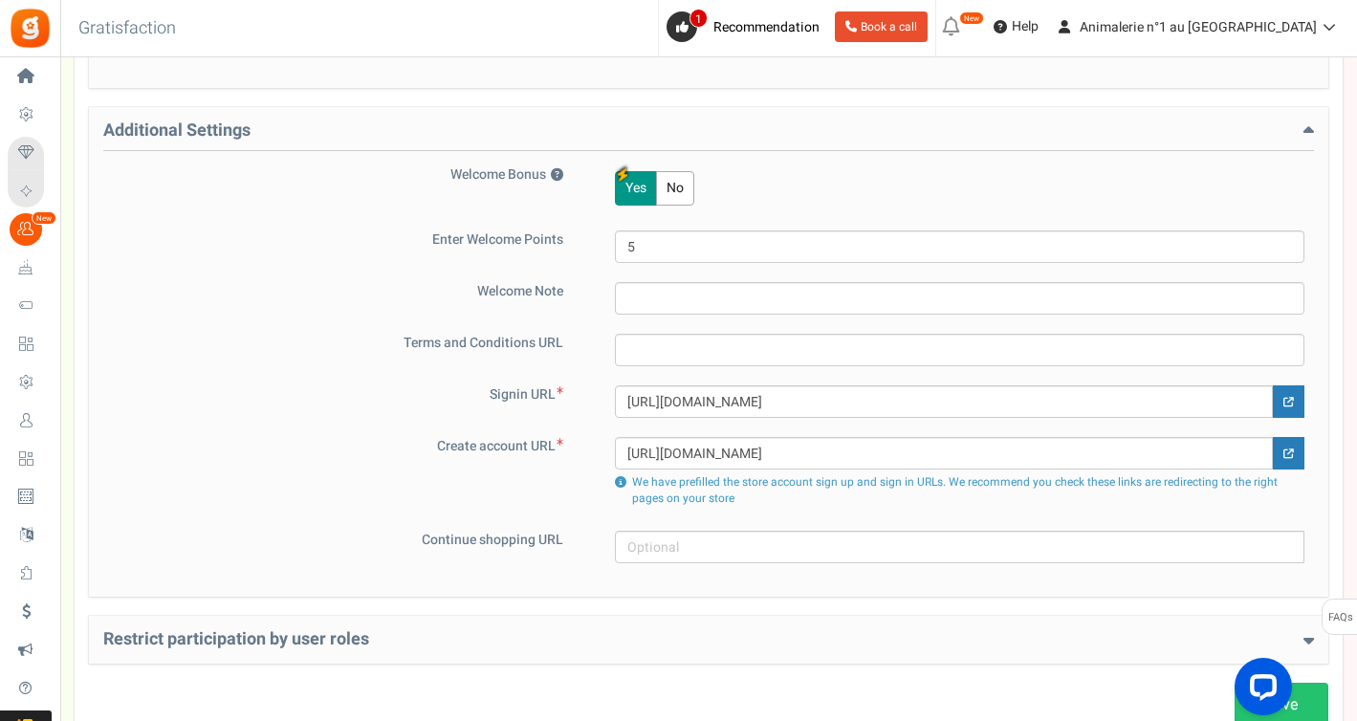
click at [596, 625] on div "Restrict participation by user roles Restrict user roles from participating in …" at bounding box center [708, 640] width 1239 height 48
click at [597, 645] on h4 "Restrict participation by user roles" at bounding box center [708, 639] width 1210 height 19
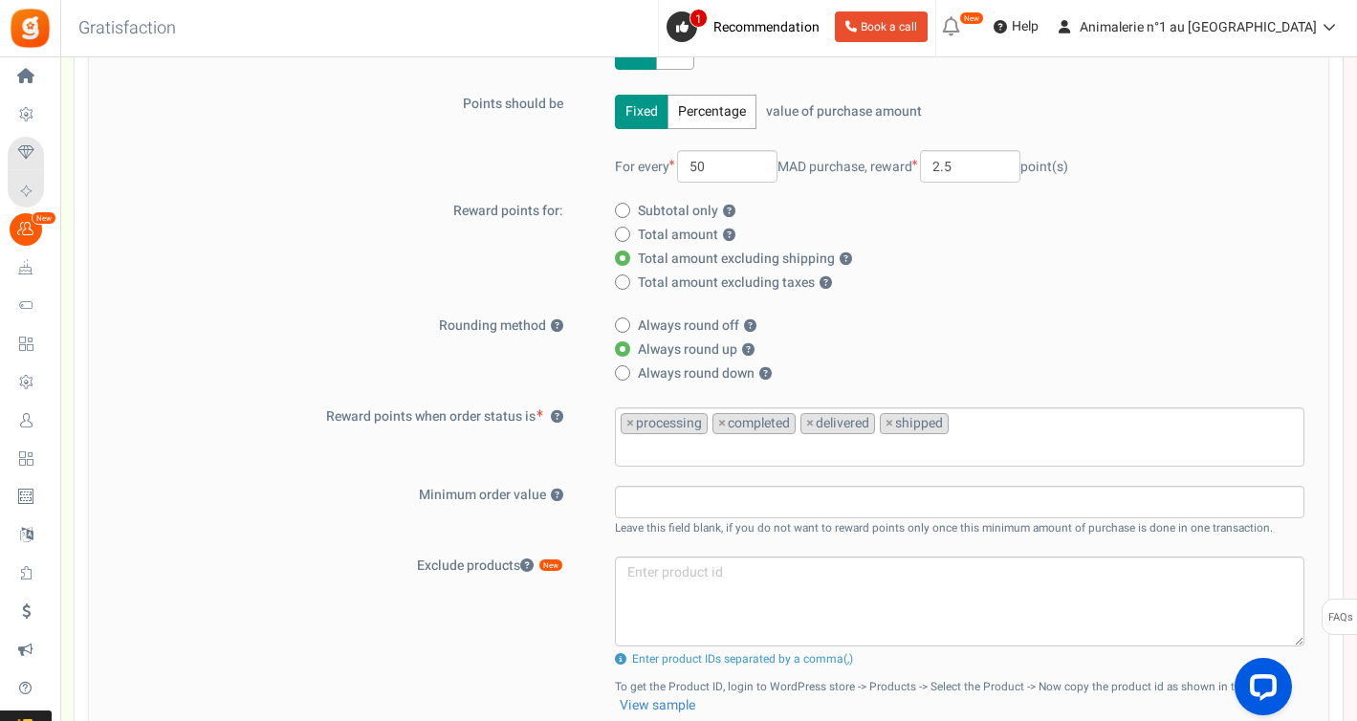
scroll to position [1377, 0]
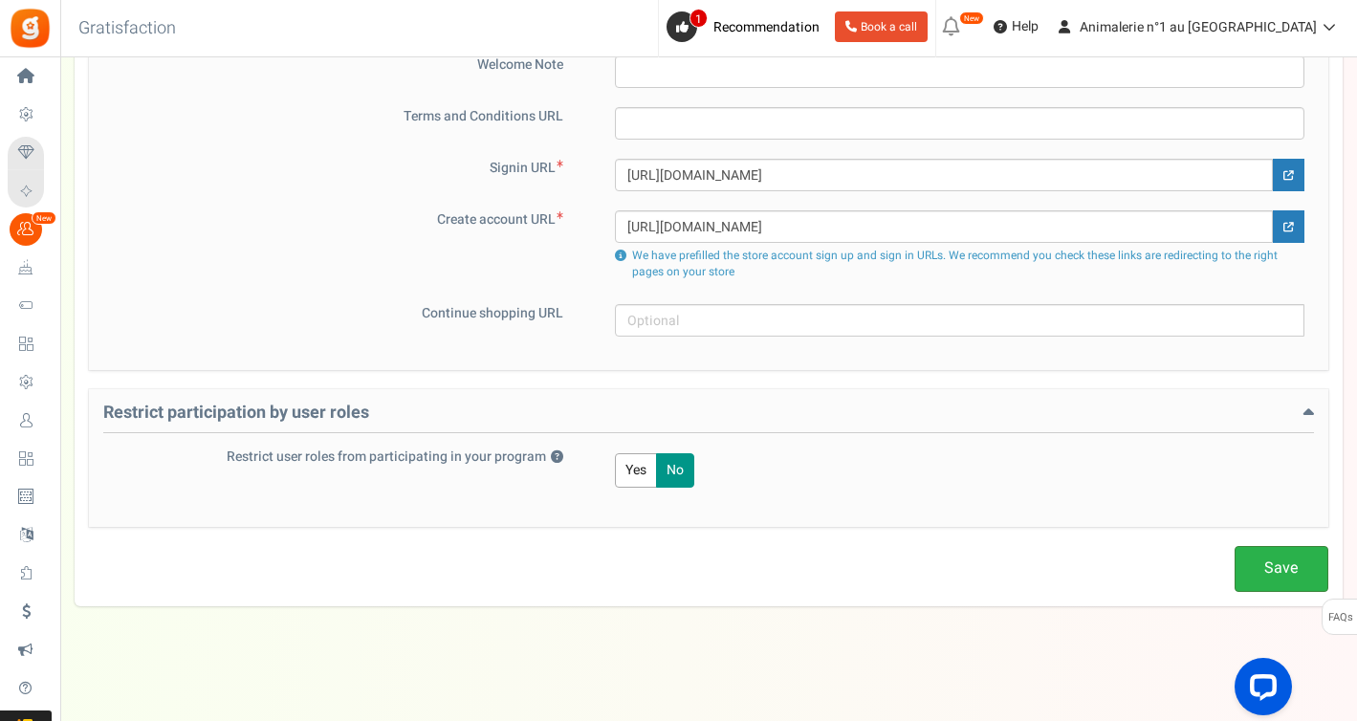
click at [1272, 580] on link "Save" at bounding box center [1281, 568] width 94 height 45
click at [1288, 579] on link "Save" at bounding box center [1281, 568] width 94 height 45
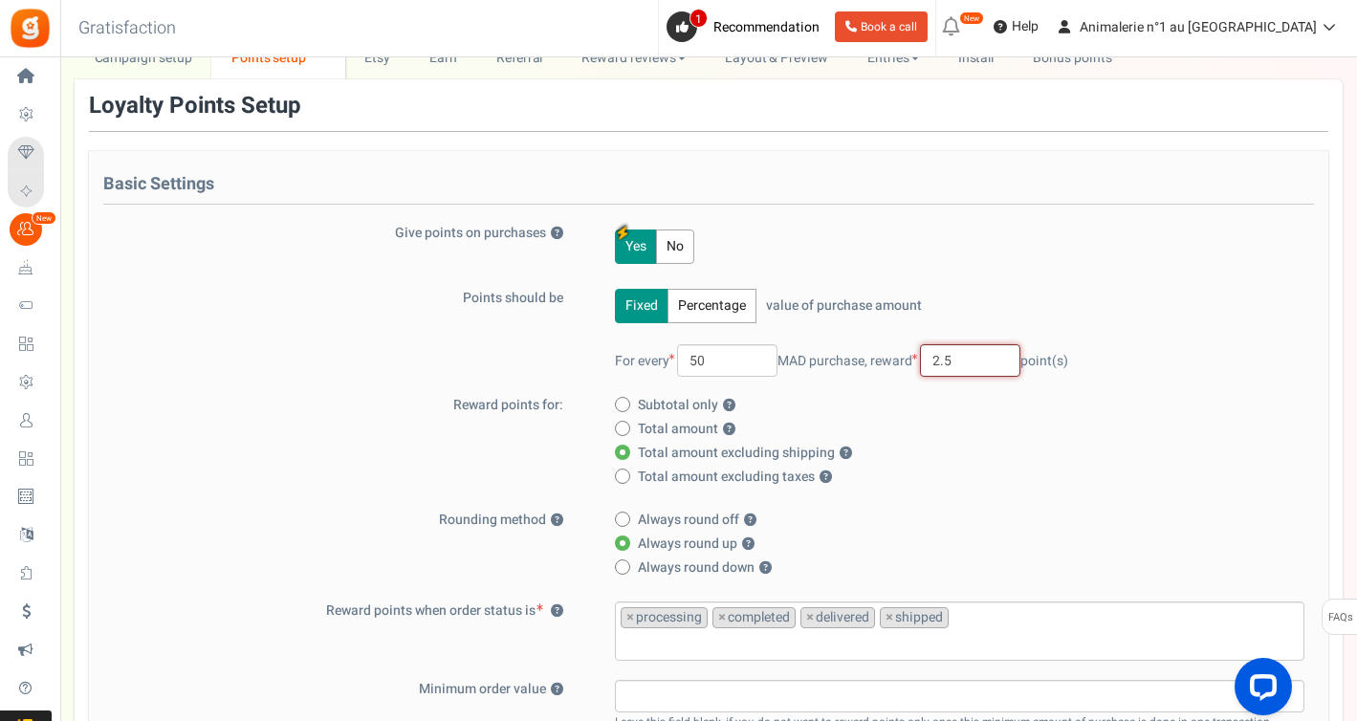
click at [975, 350] on input "2.5" at bounding box center [970, 360] width 100 height 33
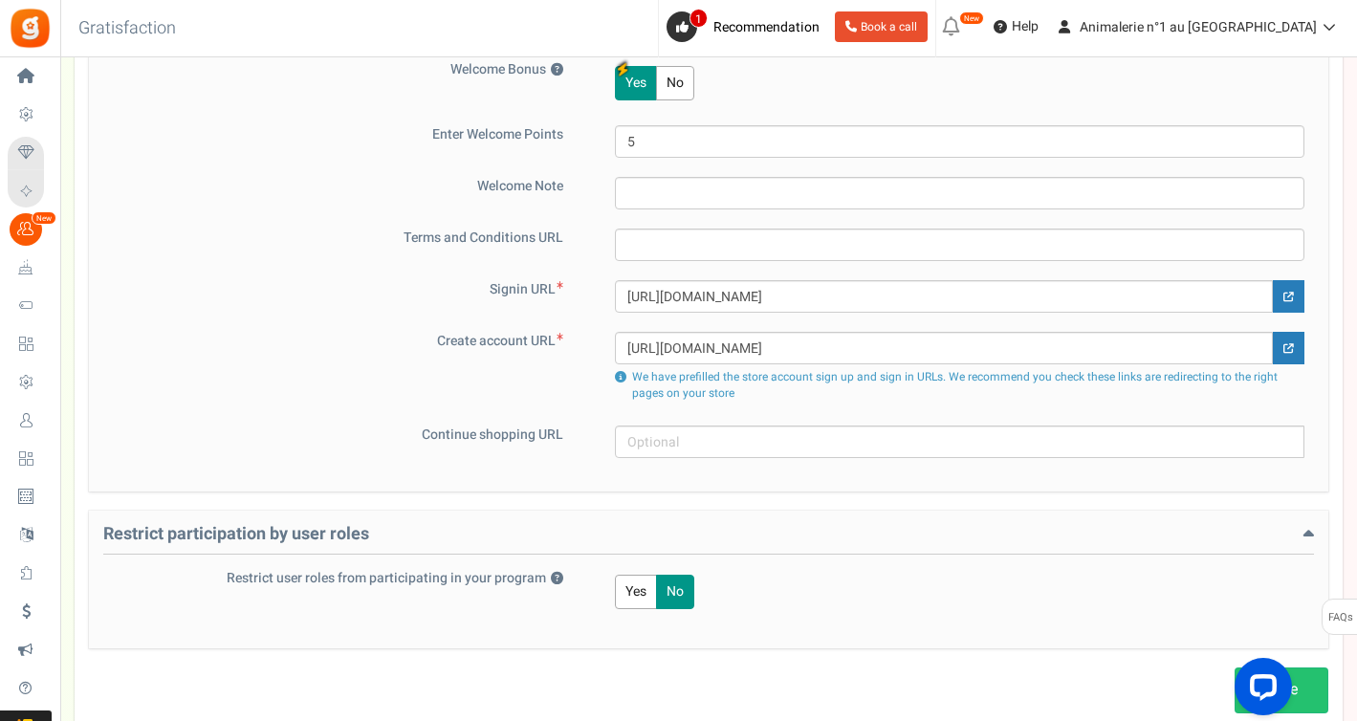
scroll to position [1377, 0]
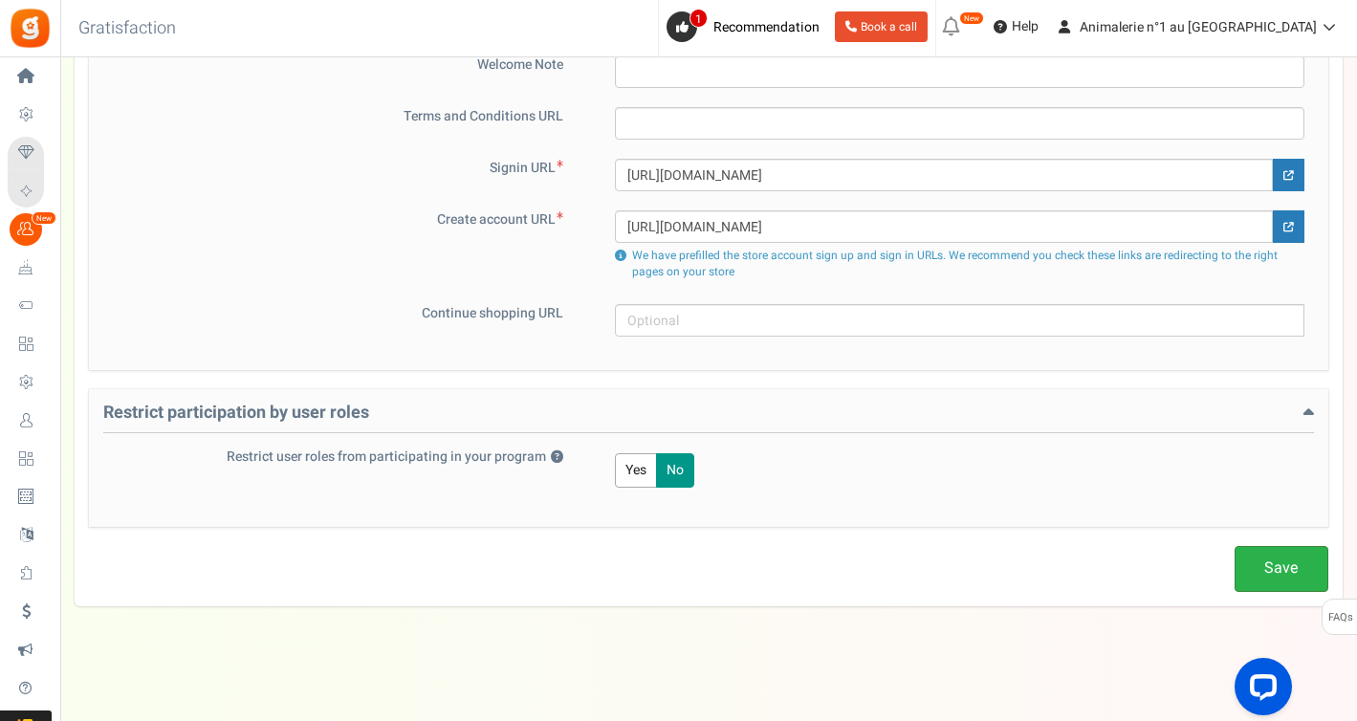
type input "3"
click at [1265, 564] on link "Save" at bounding box center [1281, 568] width 94 height 45
